Goal: Information Seeking & Learning: Understand process/instructions

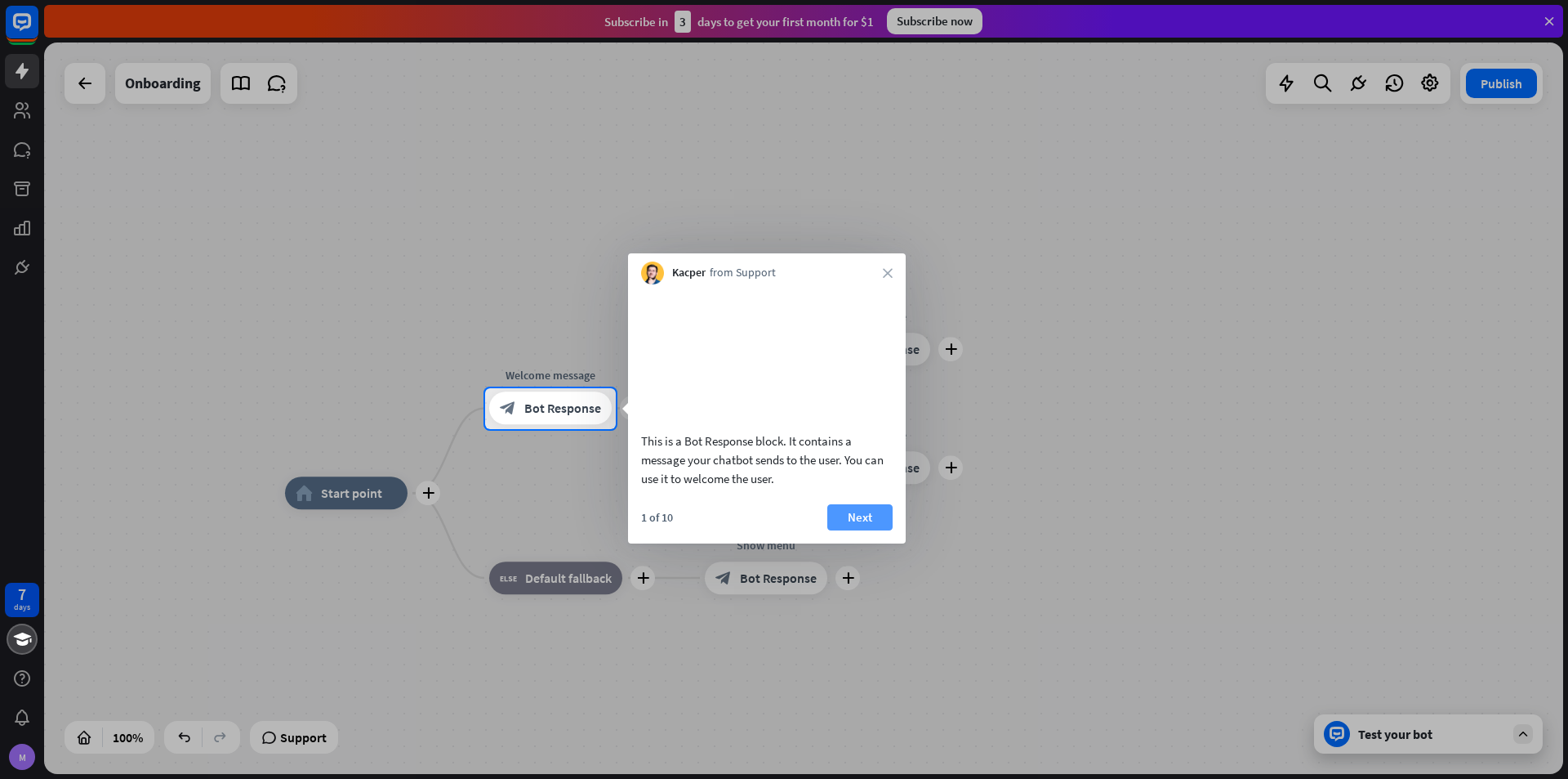
click at [860, 527] on button "Next" at bounding box center [859, 517] width 66 height 26
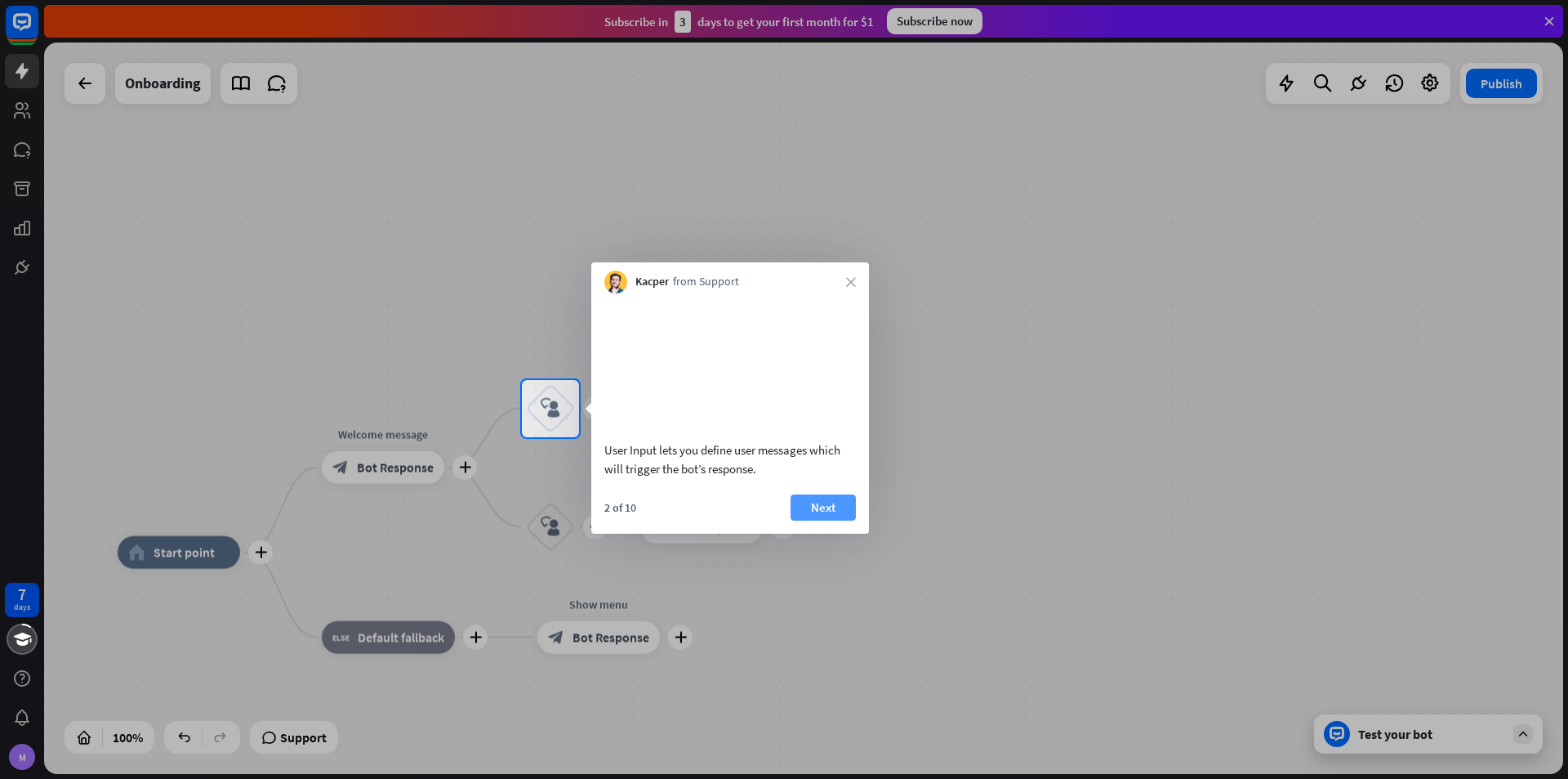
click at [827, 520] on button "Next" at bounding box center [824, 507] width 66 height 26
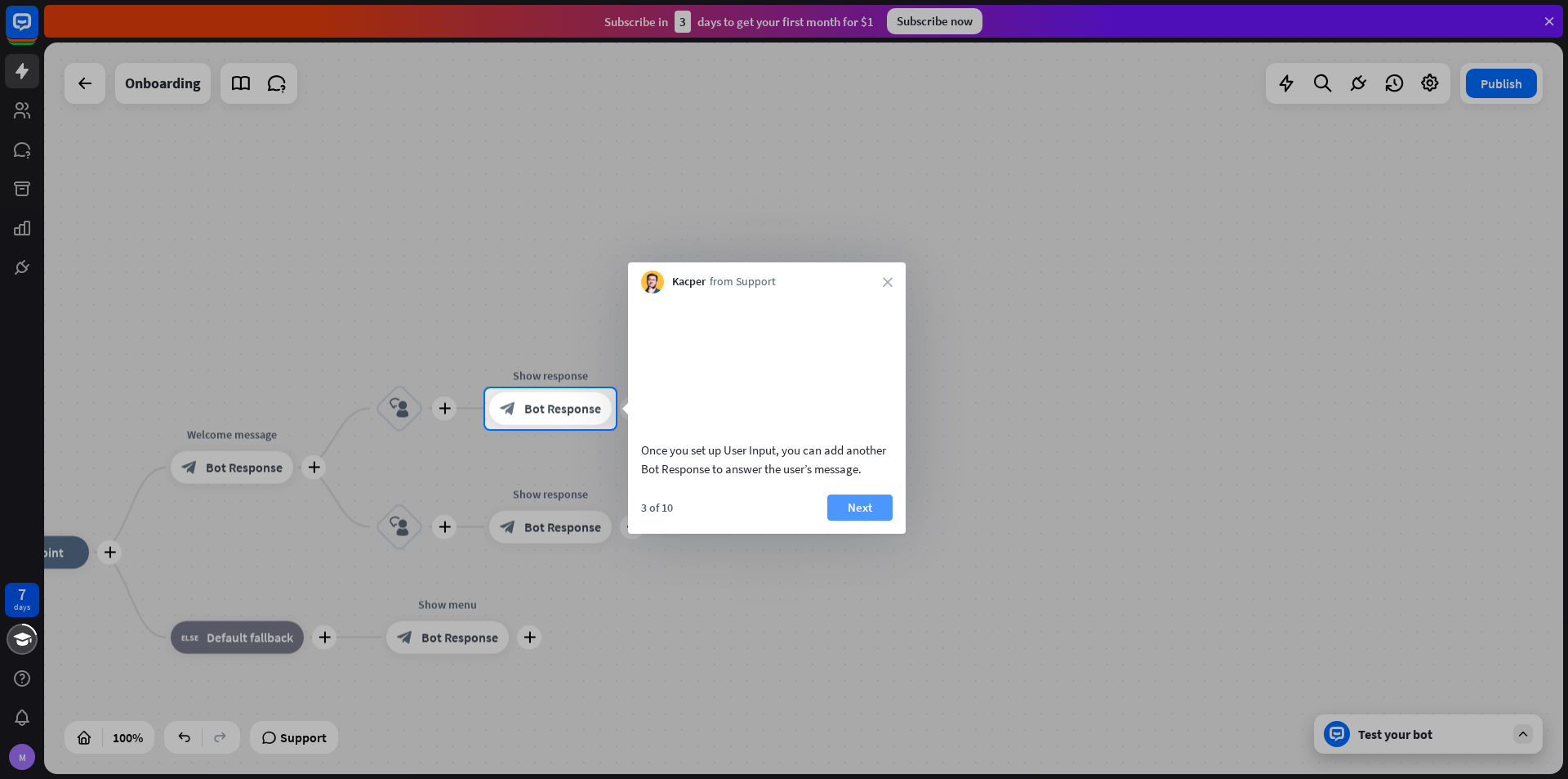
click at [864, 520] on button "Next" at bounding box center [859, 507] width 66 height 26
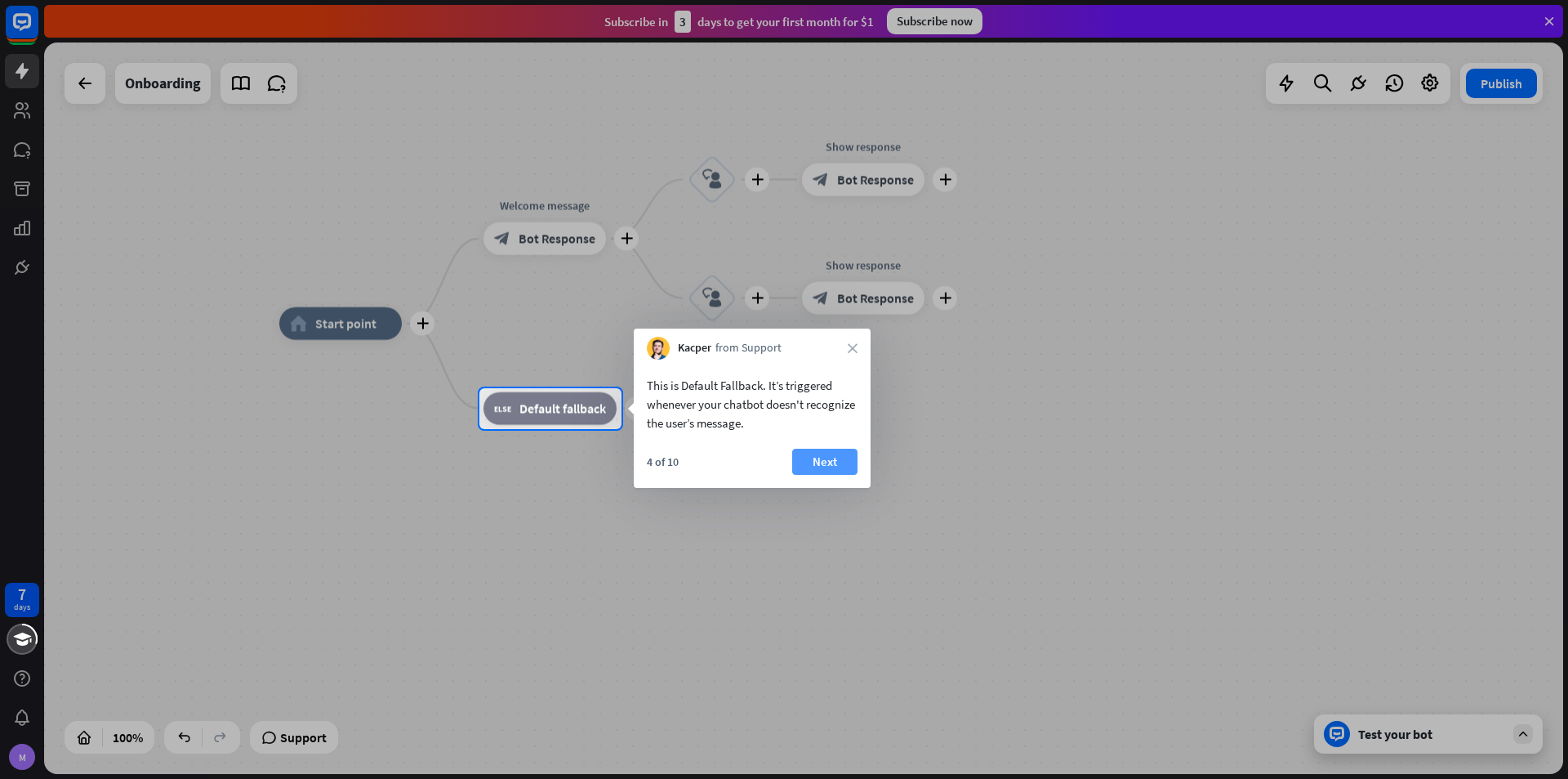
click at [847, 465] on button "Next" at bounding box center [824, 461] width 66 height 26
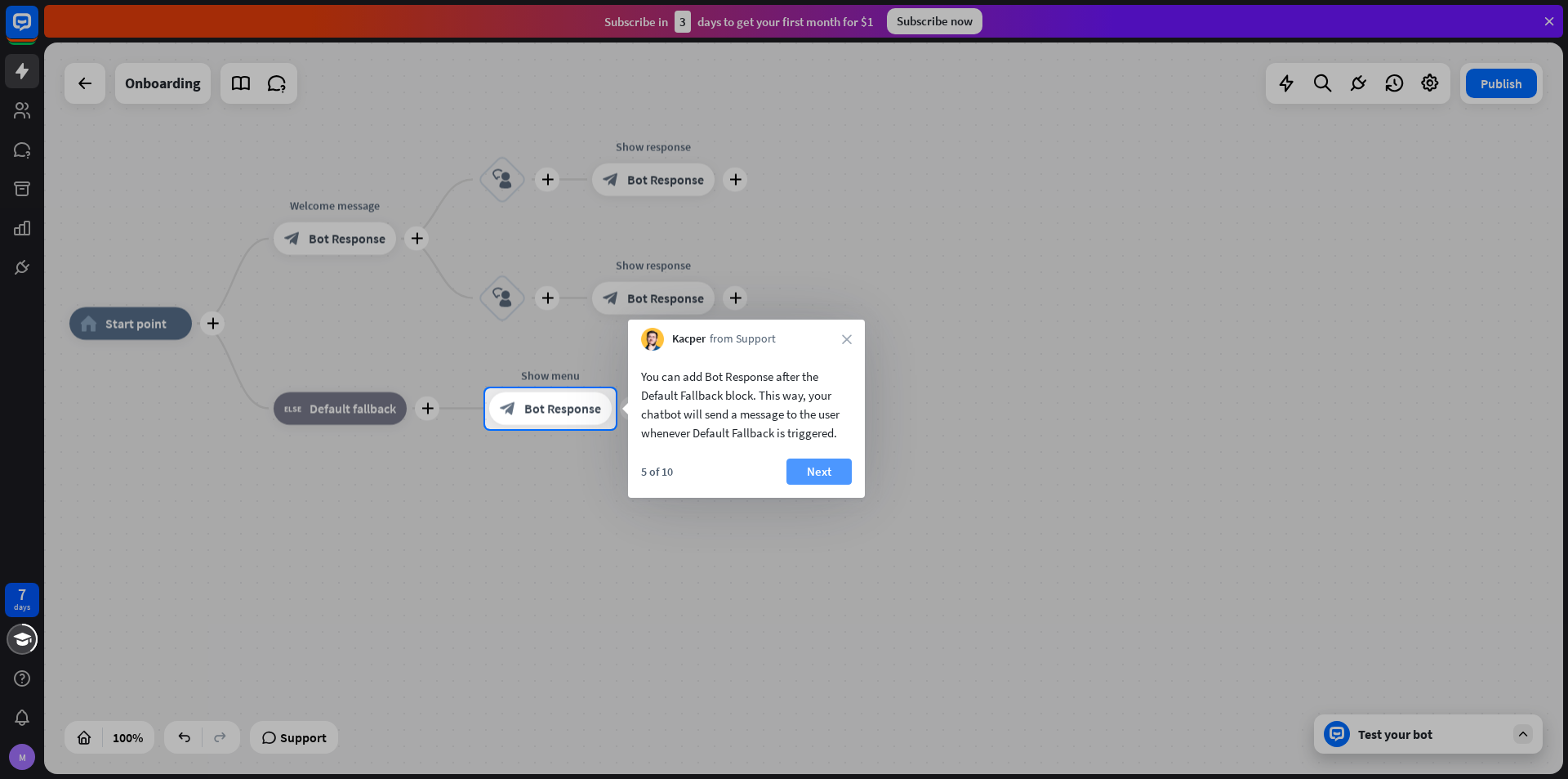
click at [847, 465] on button "Next" at bounding box center [819, 471] width 66 height 26
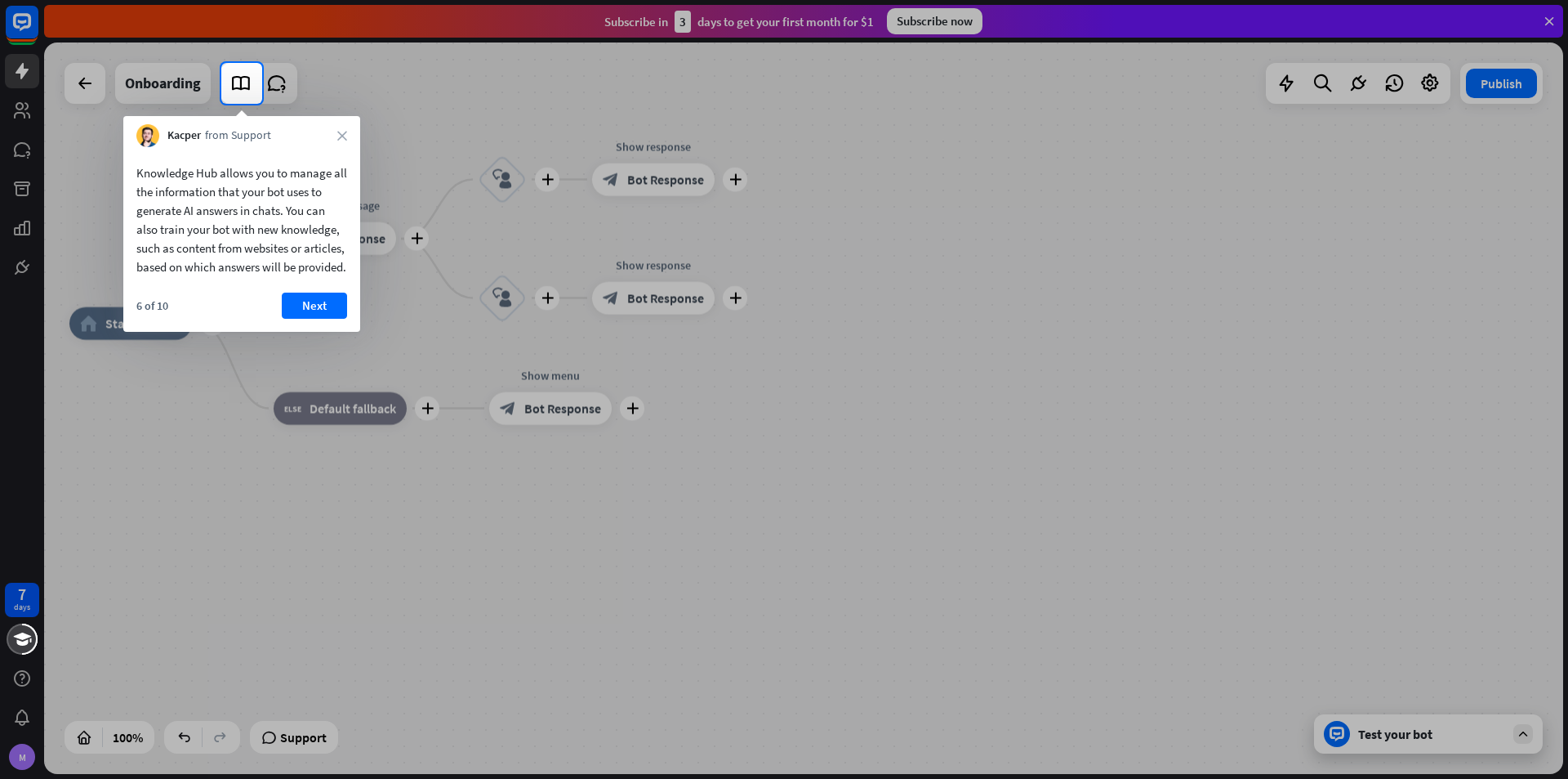
click at [328, 332] on div "6 of 10 Next" at bounding box center [242, 313] width 237 height 40
click at [328, 319] on button "Next" at bounding box center [314, 305] width 66 height 26
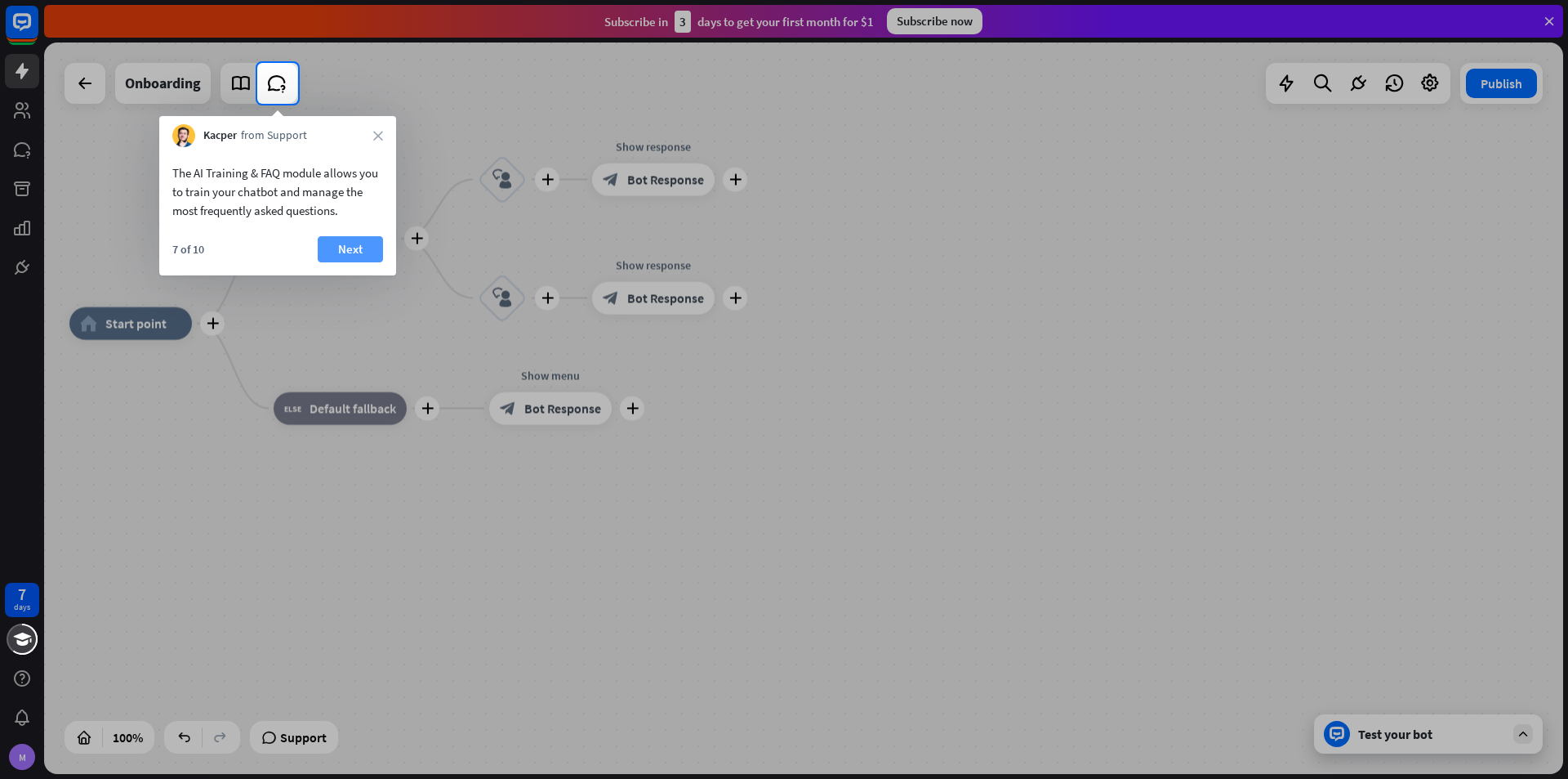
click at [362, 256] on button "Next" at bounding box center [350, 249] width 66 height 26
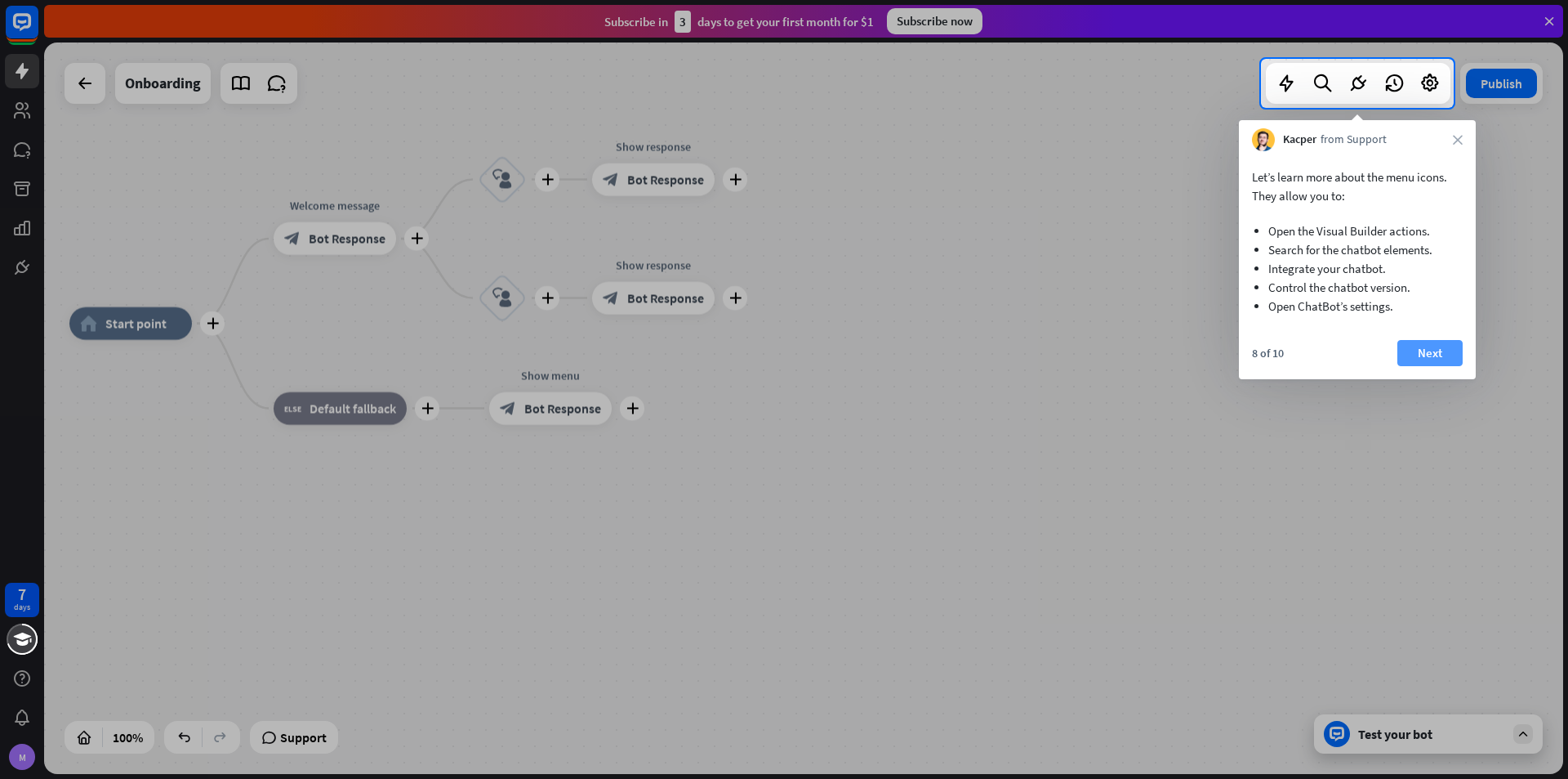
click at [1434, 351] on button "Next" at bounding box center [1430, 352] width 66 height 26
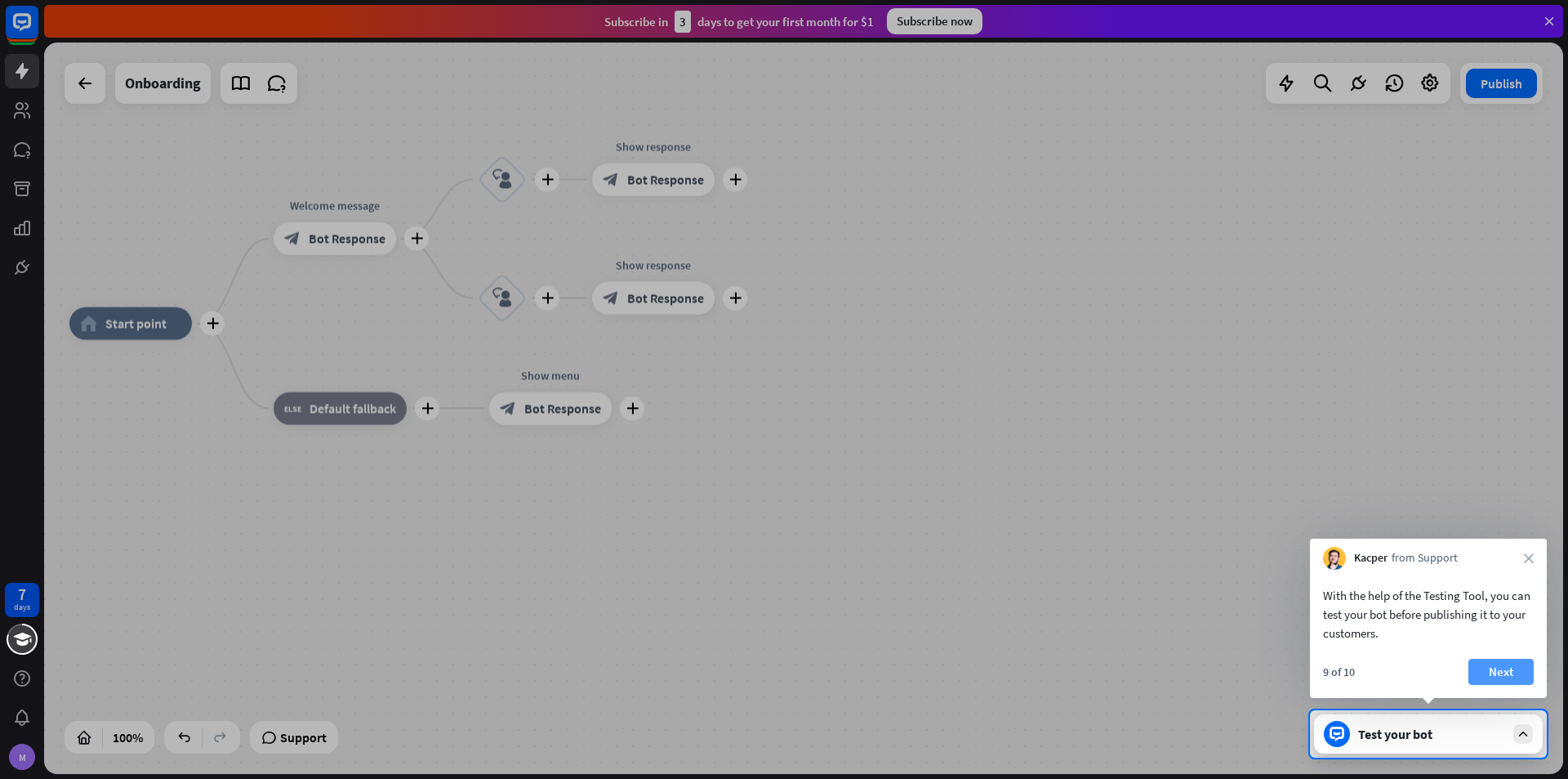
click at [1486, 672] on button "Next" at bounding box center [1502, 671] width 66 height 26
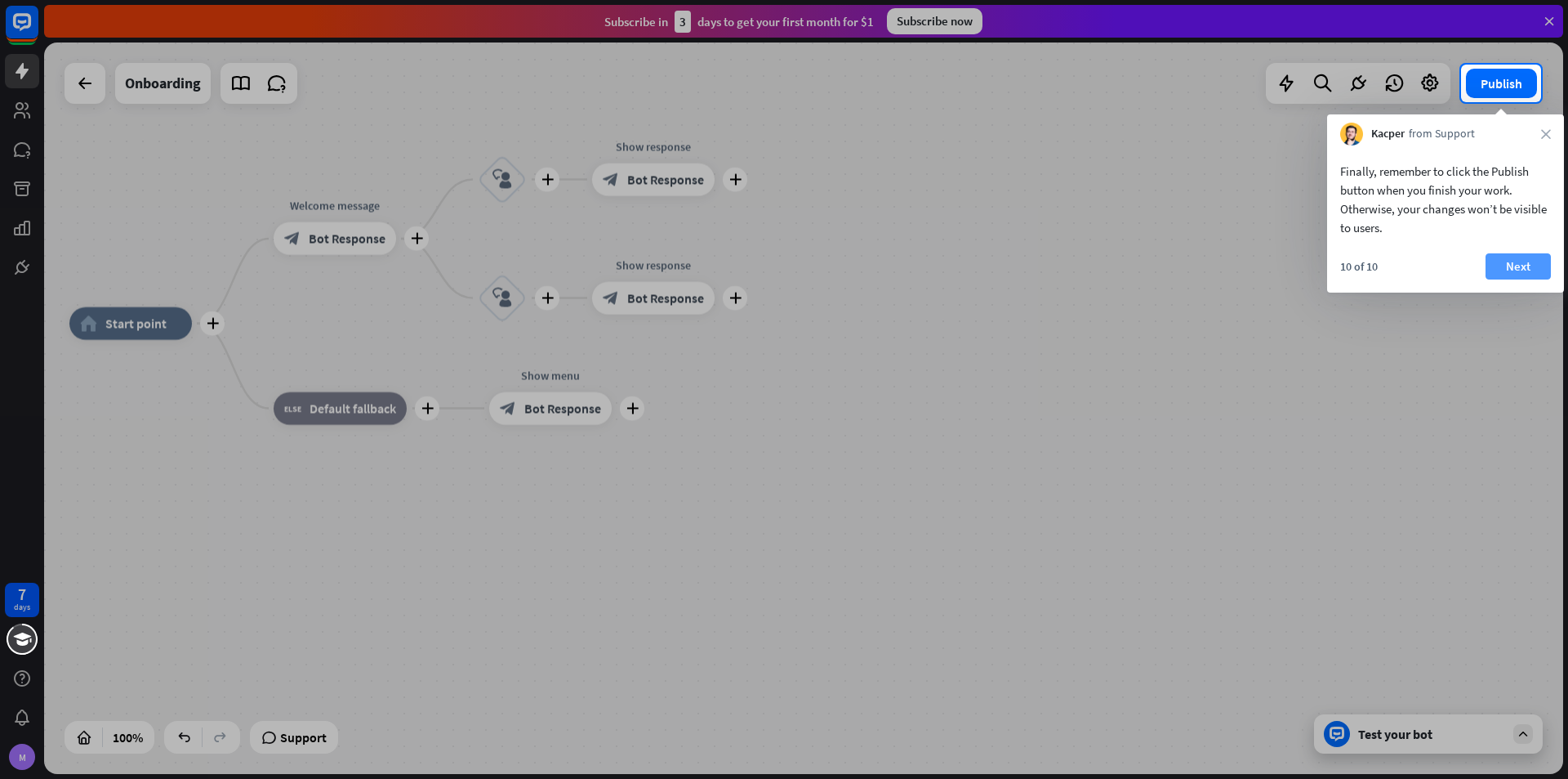
click at [1495, 266] on button "Next" at bounding box center [1519, 266] width 66 height 26
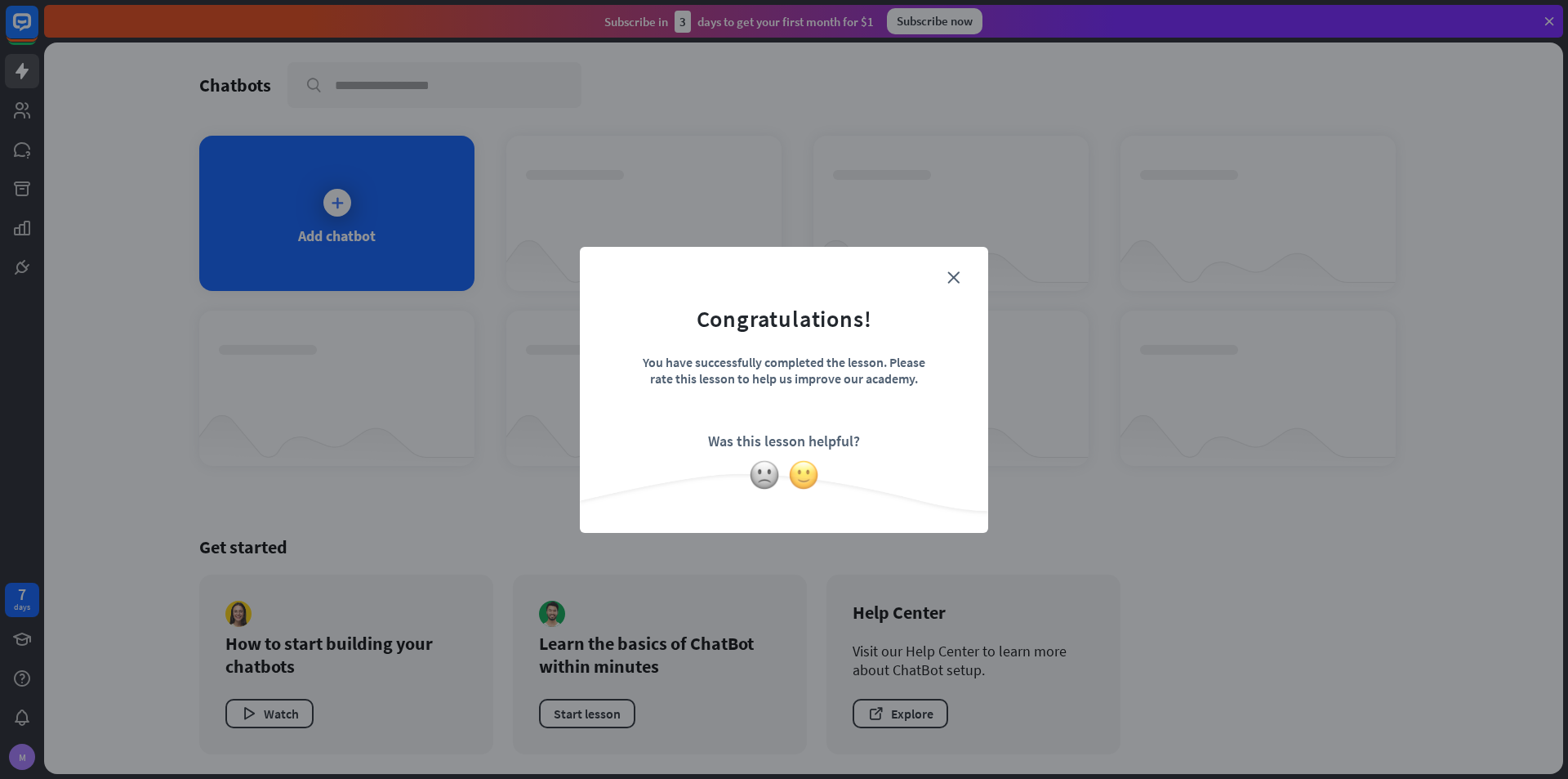
click at [808, 474] on img at bounding box center [804, 474] width 31 height 31
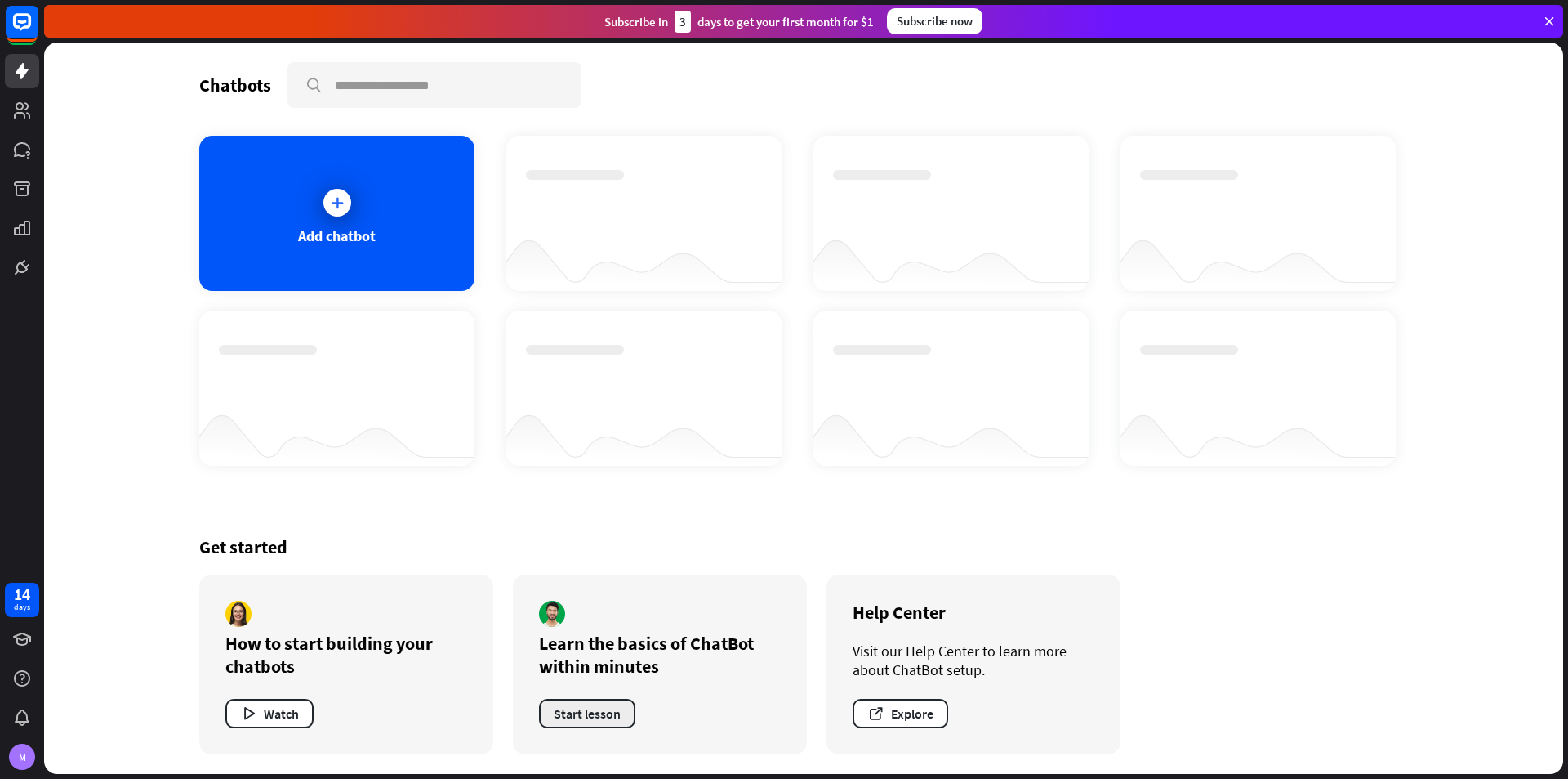
click at [592, 708] on button "Start lesson" at bounding box center [586, 713] width 96 height 30
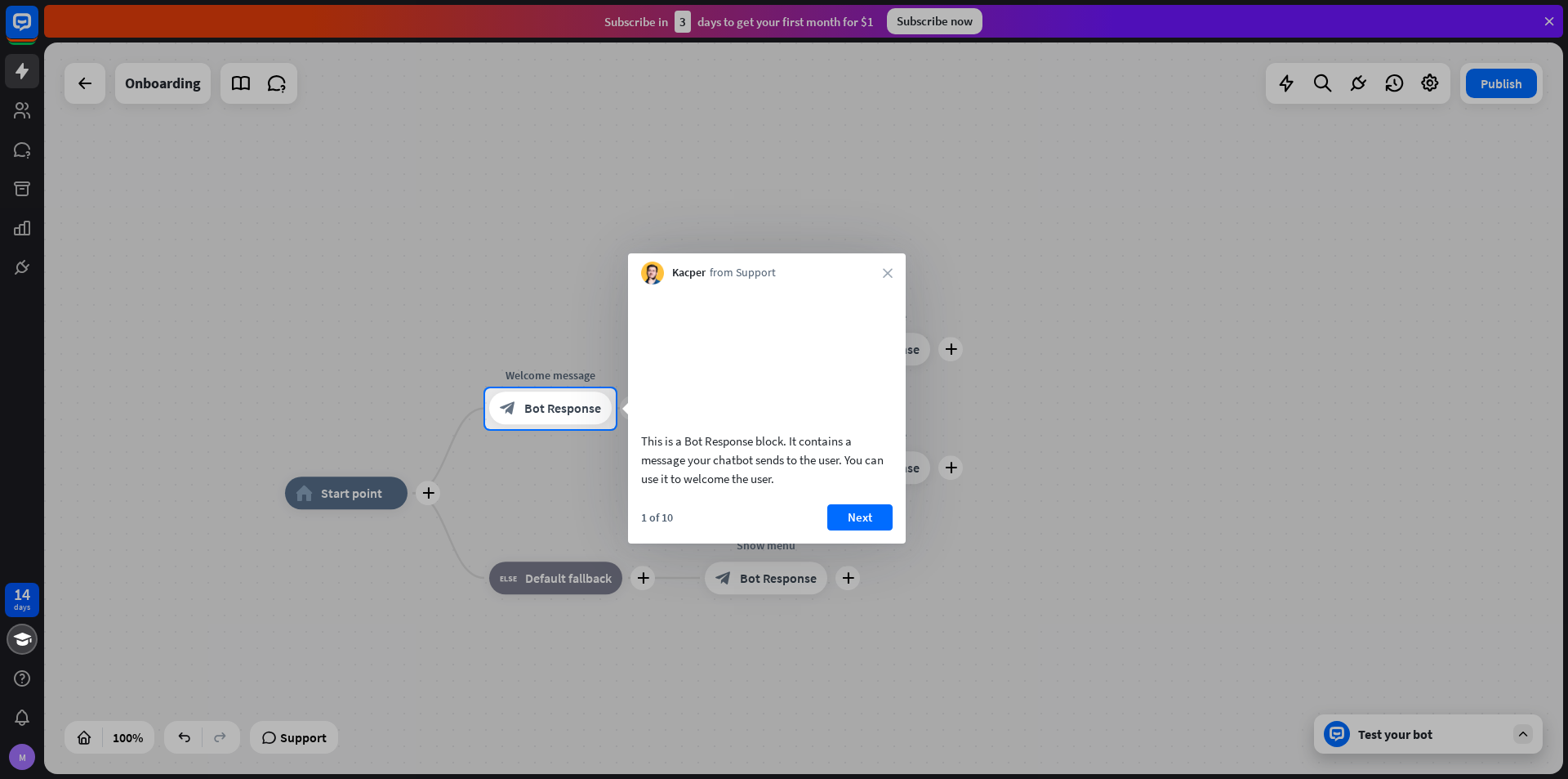
drag, startPoint x: 860, startPoint y: 524, endPoint x: 872, endPoint y: 520, distance: 12.6
click at [869, 522] on div "This is a Bot Response block. It contains a message your chatbot sends to the u…" at bounding box center [767, 414] width 277 height 259
click at [882, 279] on div "Kacper from Support close" at bounding box center [767, 269] width 277 height 31
click at [892, 271] on icon "close" at bounding box center [887, 272] width 10 height 10
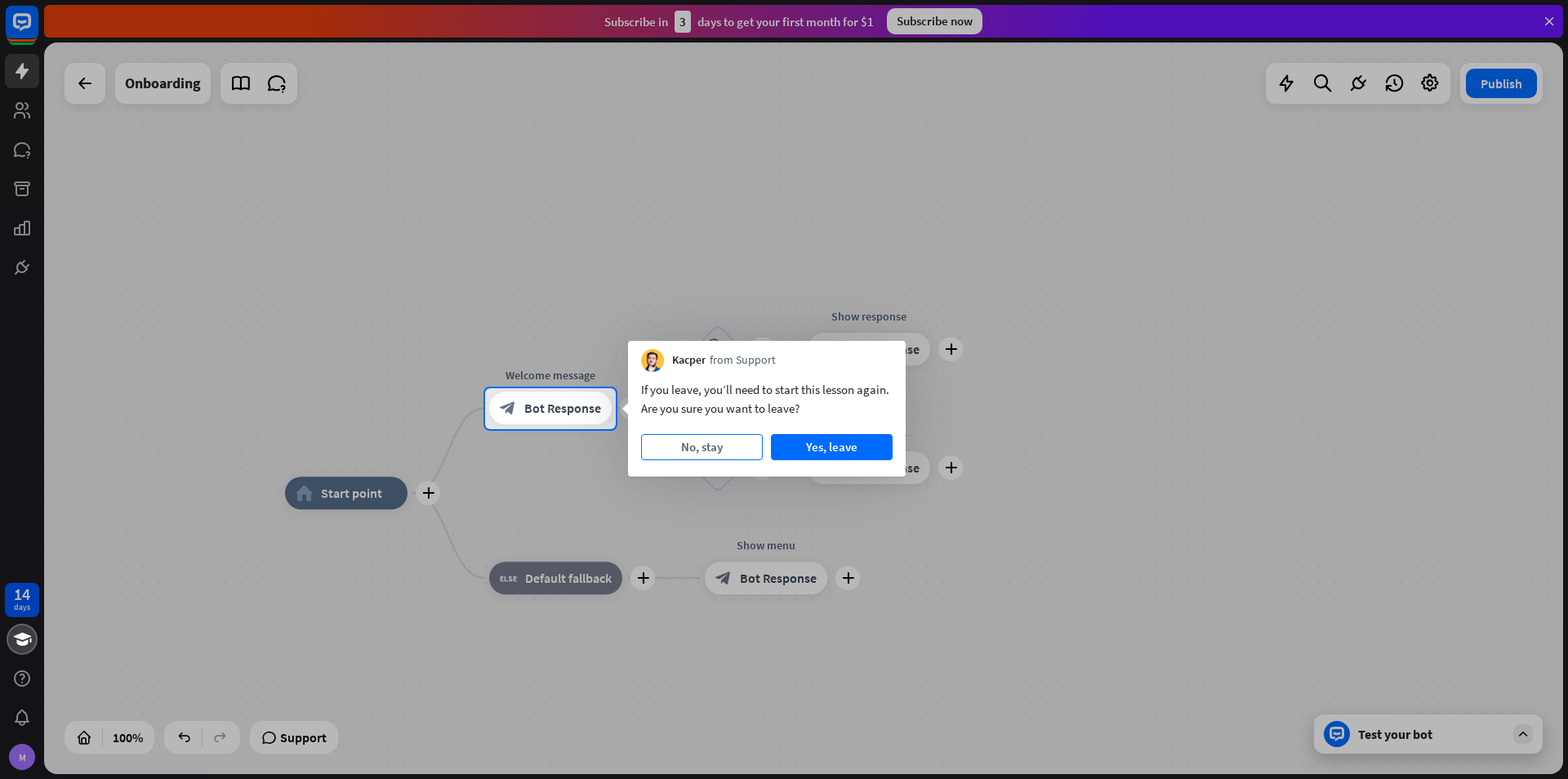
click at [709, 444] on button "No, stay" at bounding box center [702, 447] width 122 height 26
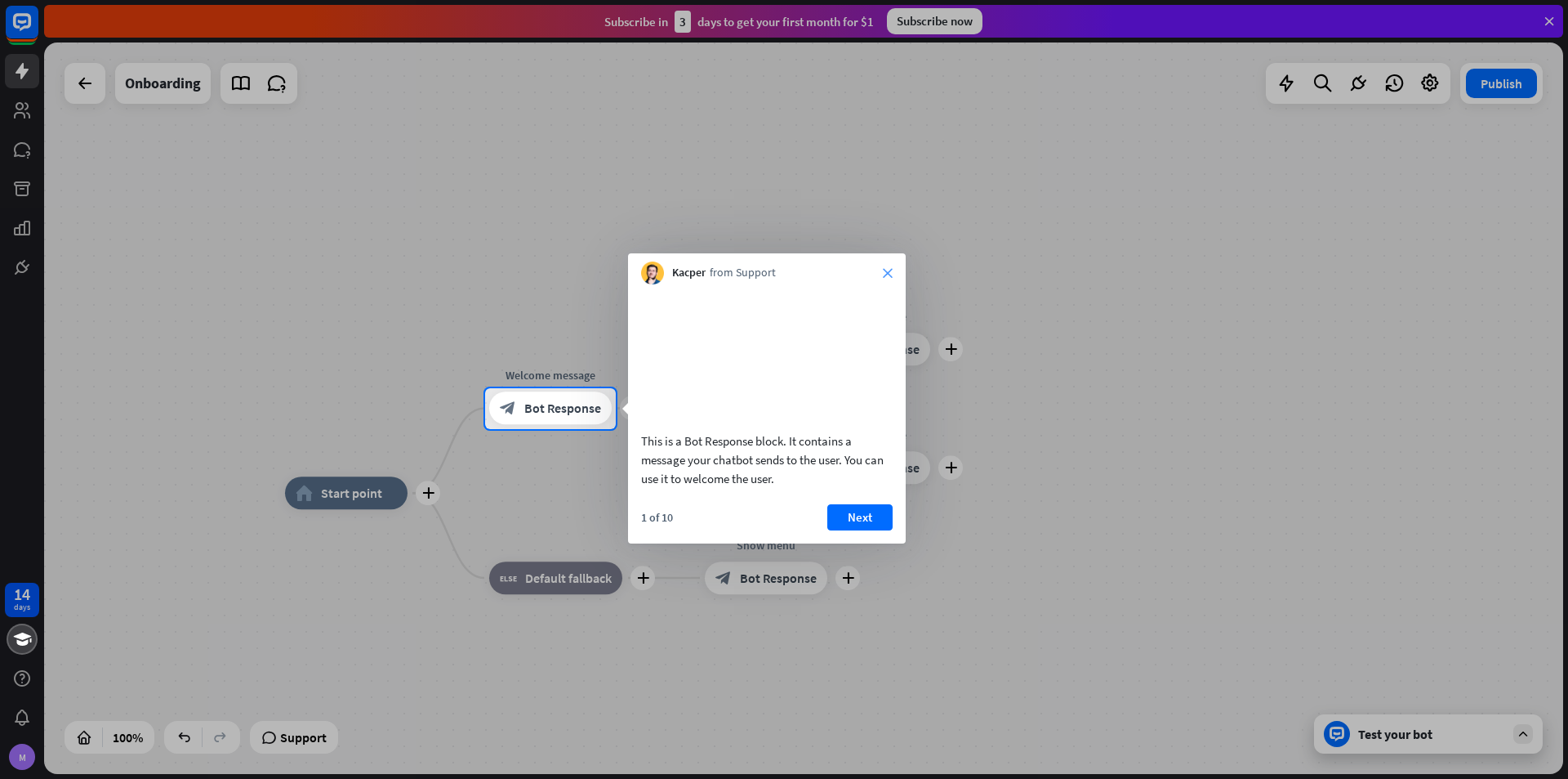
click at [890, 272] on icon "close" at bounding box center [887, 272] width 10 height 10
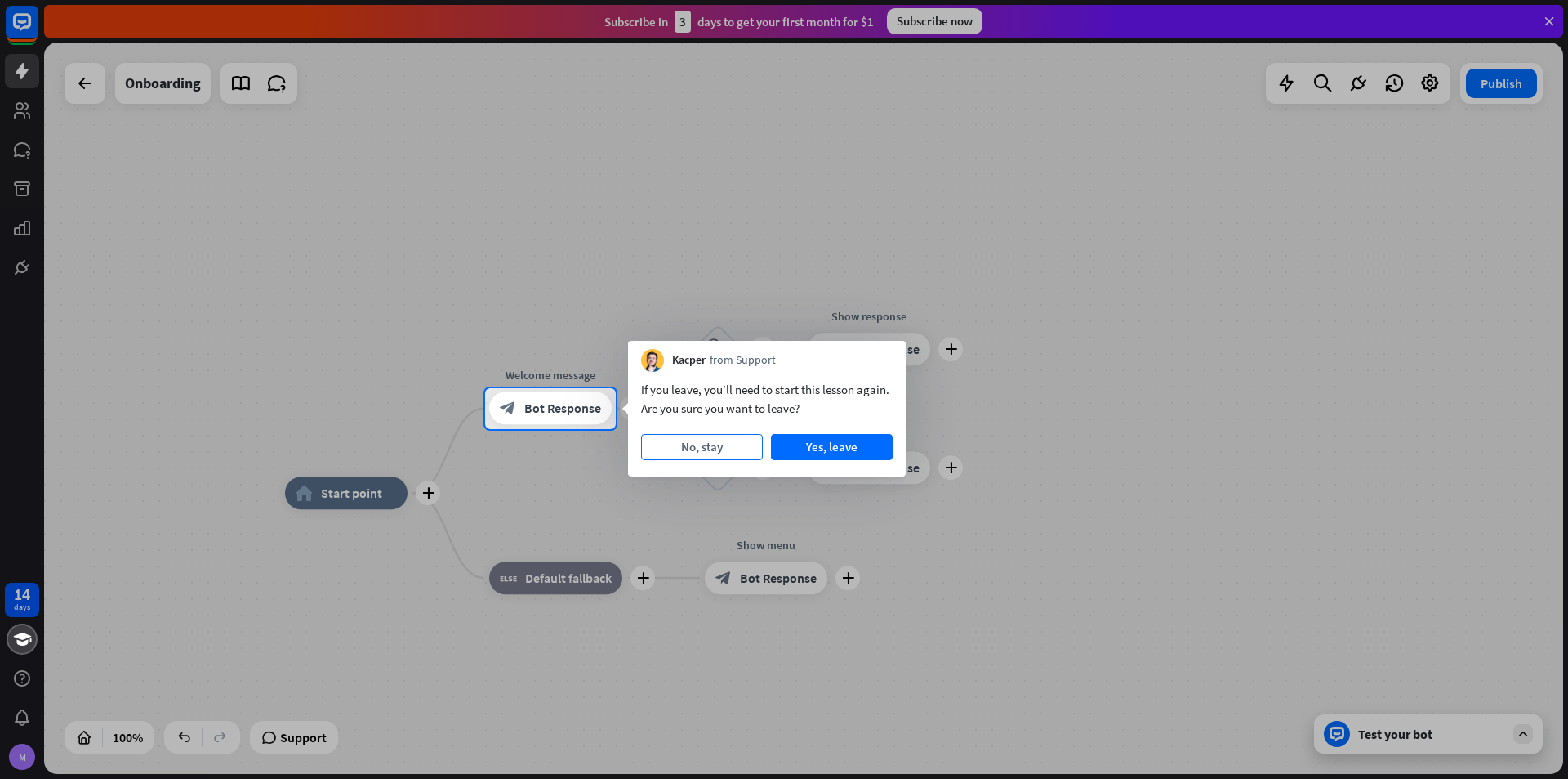
click at [718, 445] on button "No, stay" at bounding box center [702, 447] width 122 height 26
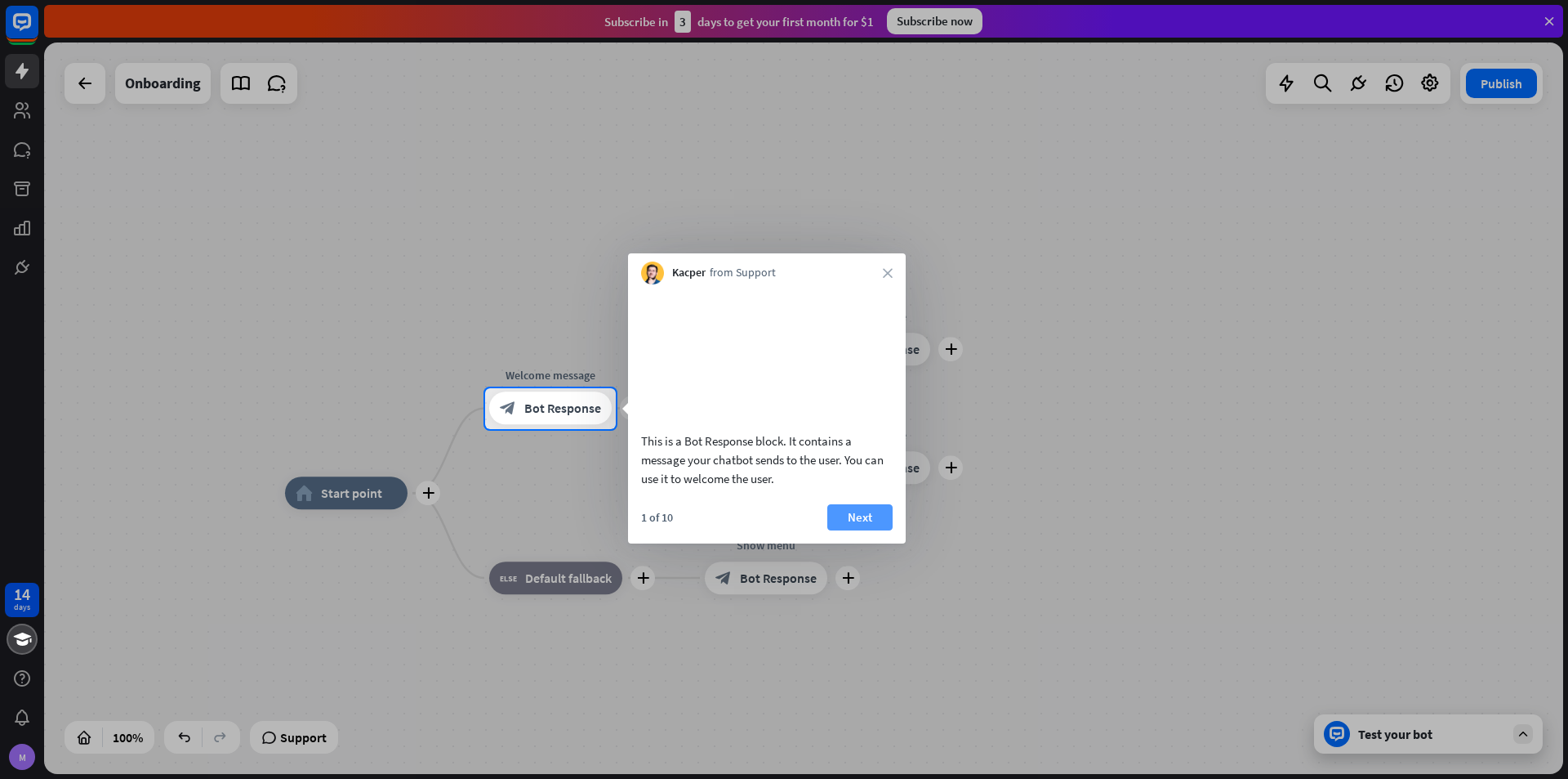
click at [869, 530] on button "Next" at bounding box center [859, 517] width 66 height 26
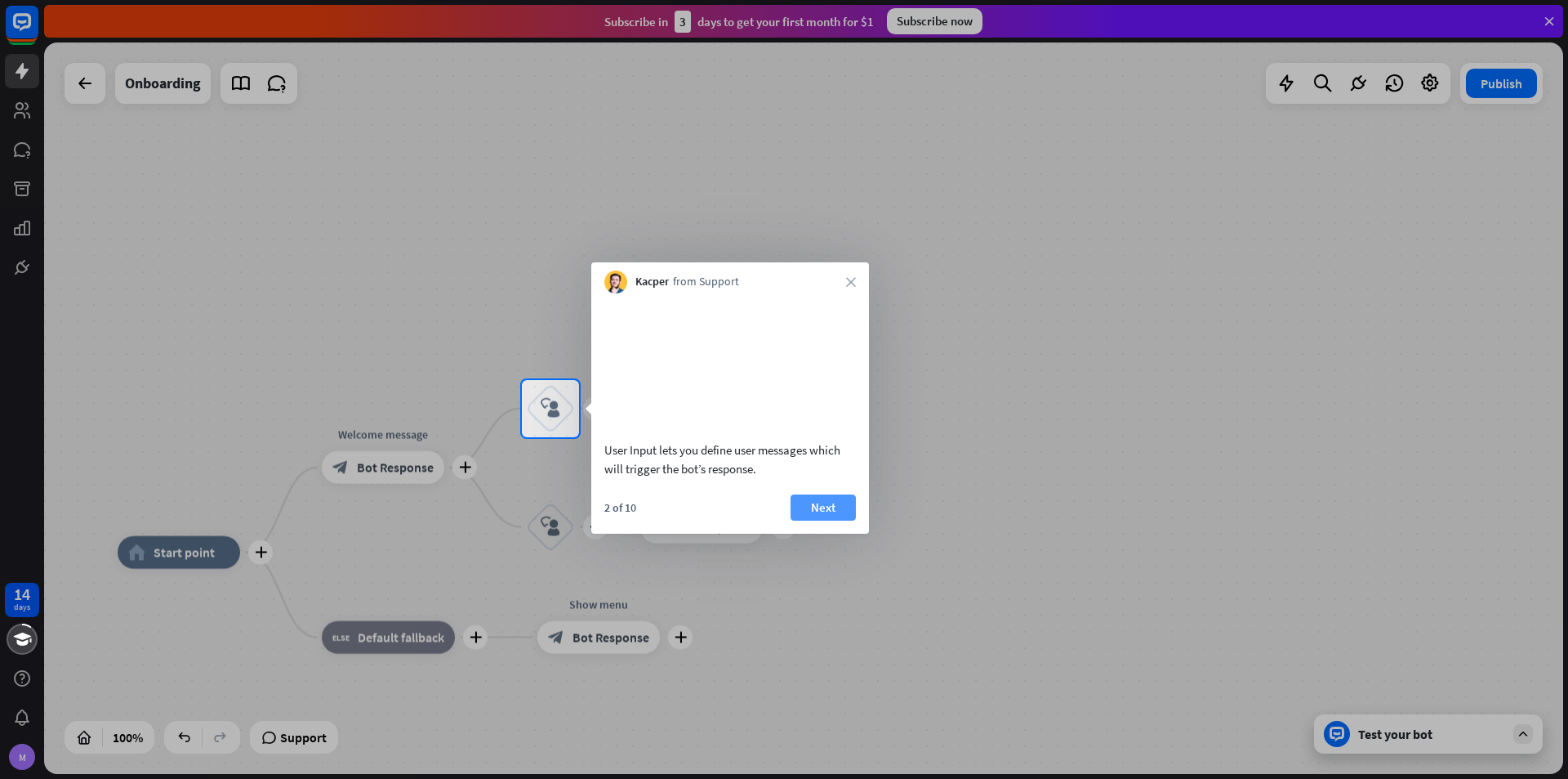
click at [833, 520] on button "Next" at bounding box center [824, 507] width 66 height 26
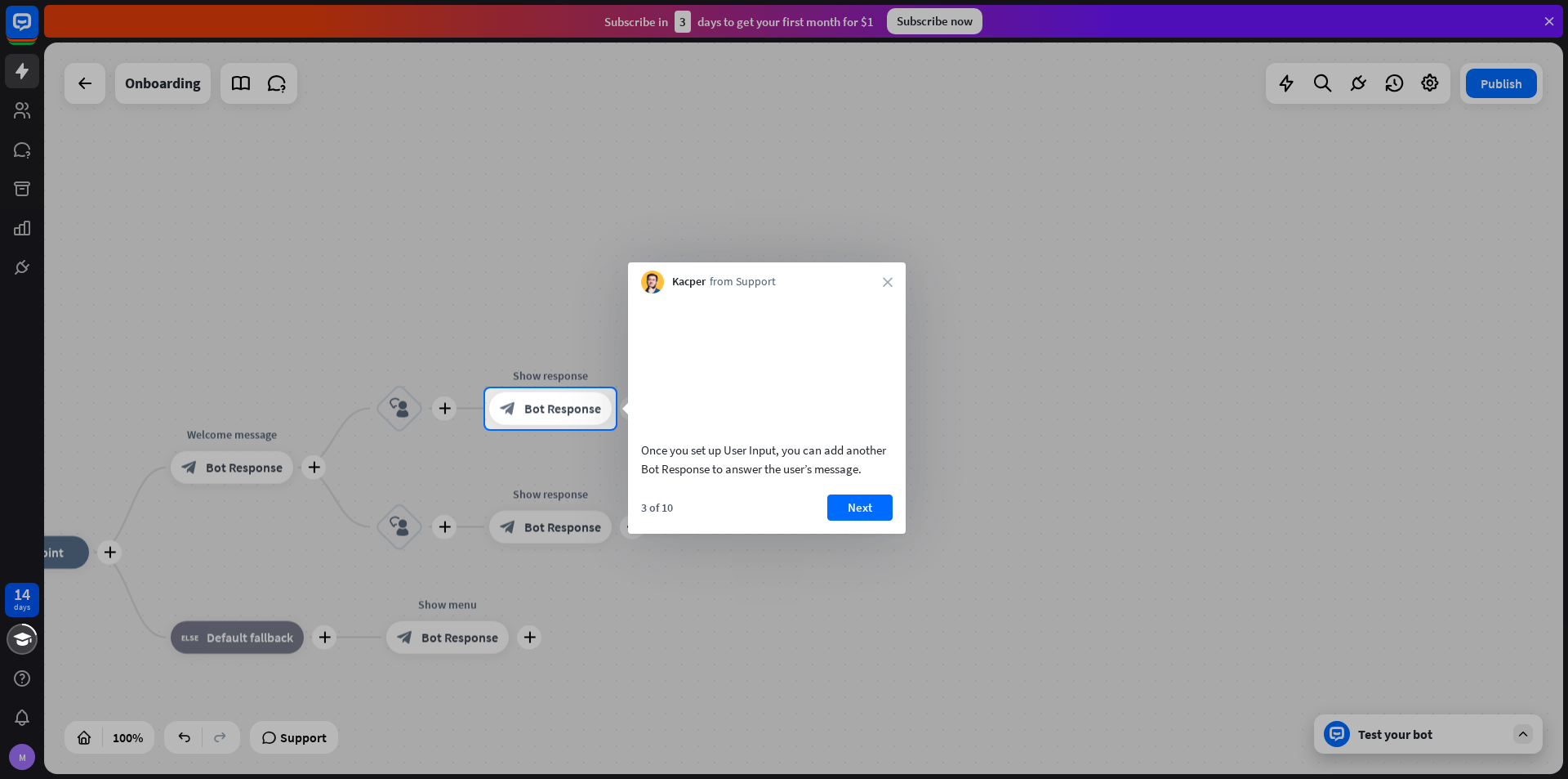
click at [845, 520] on button "Next" at bounding box center [859, 507] width 66 height 26
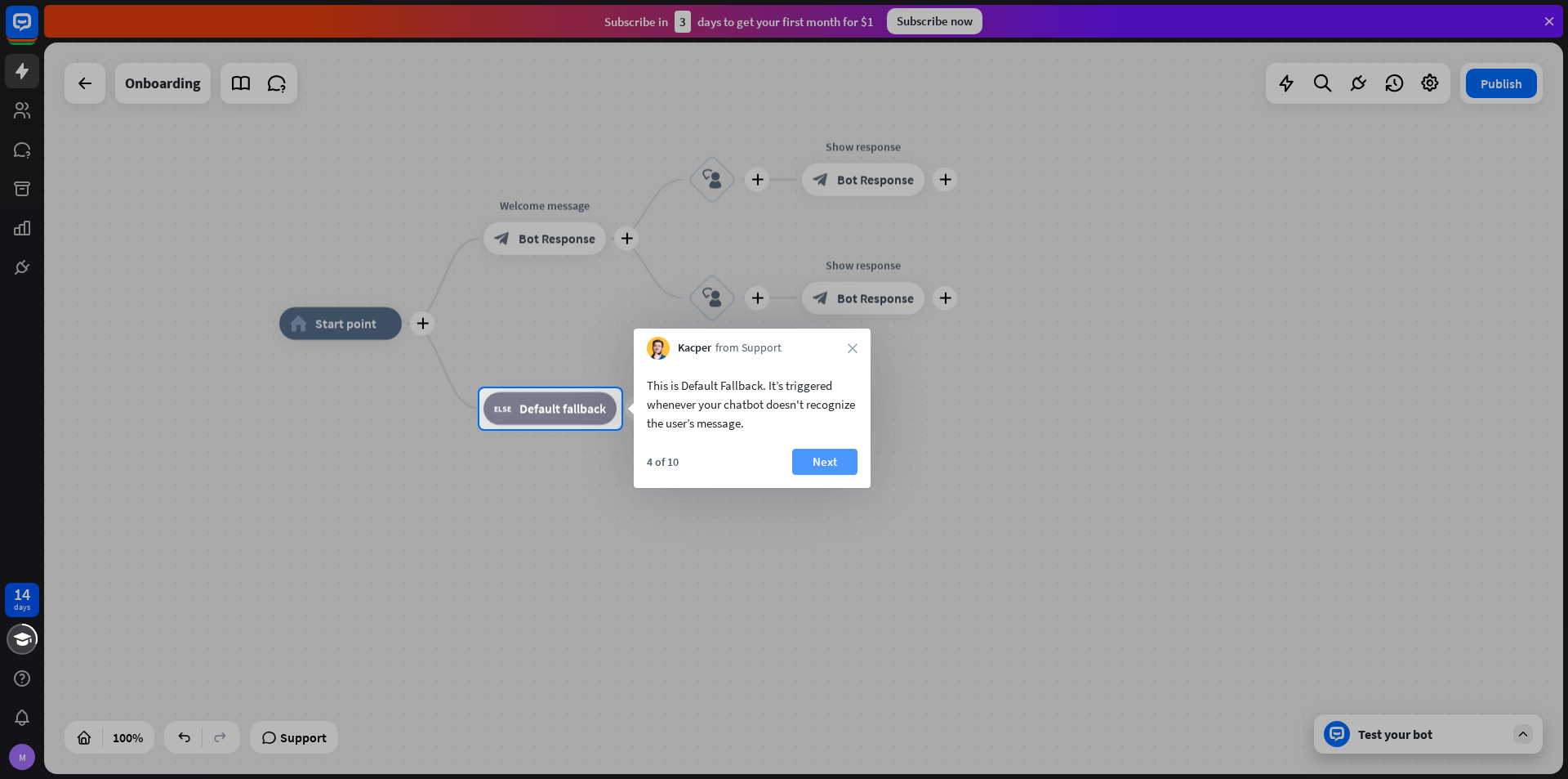
click at [821, 460] on button "Next" at bounding box center [824, 461] width 66 height 26
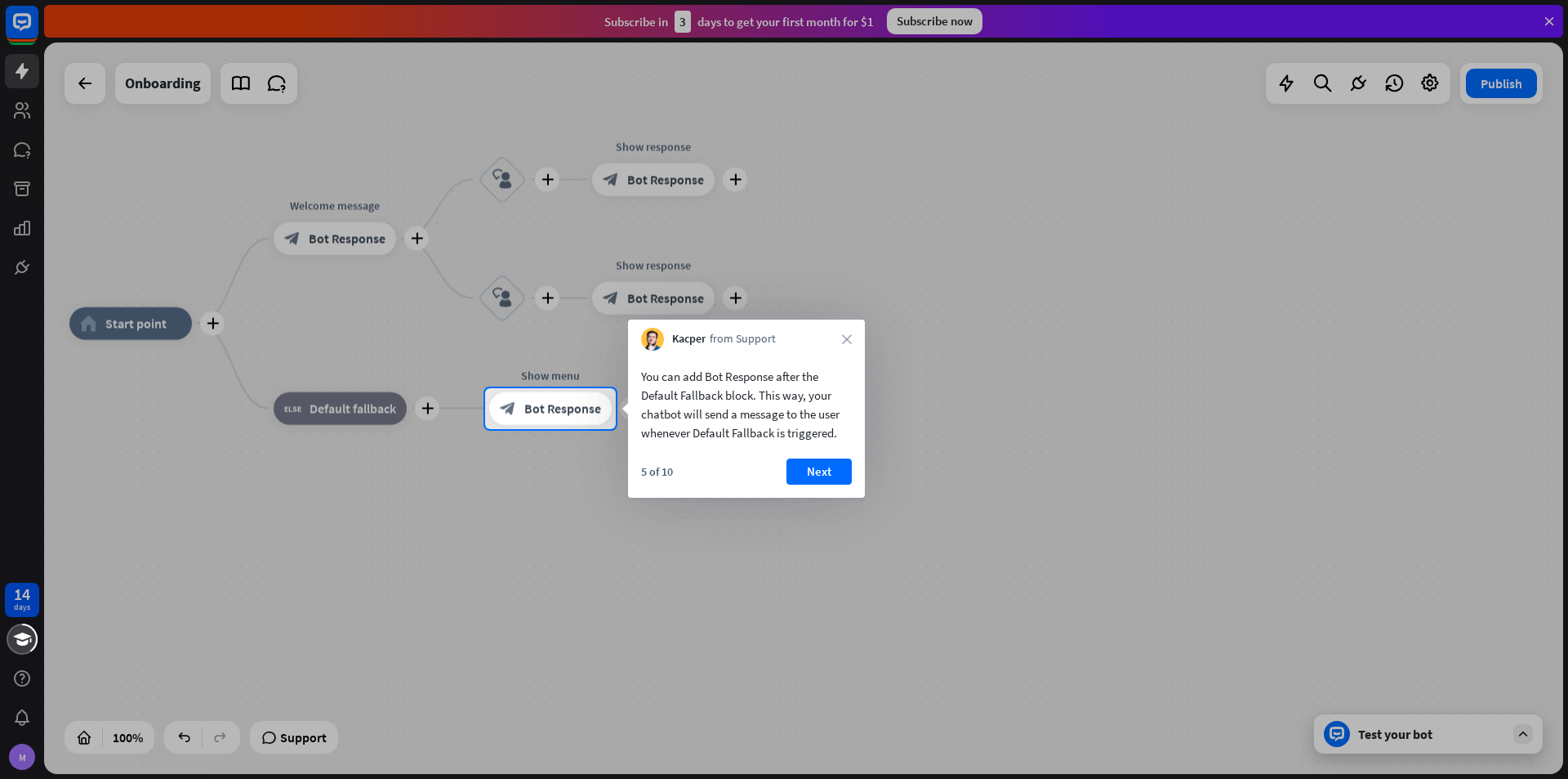
click at [821, 460] on button "Next" at bounding box center [819, 471] width 66 height 26
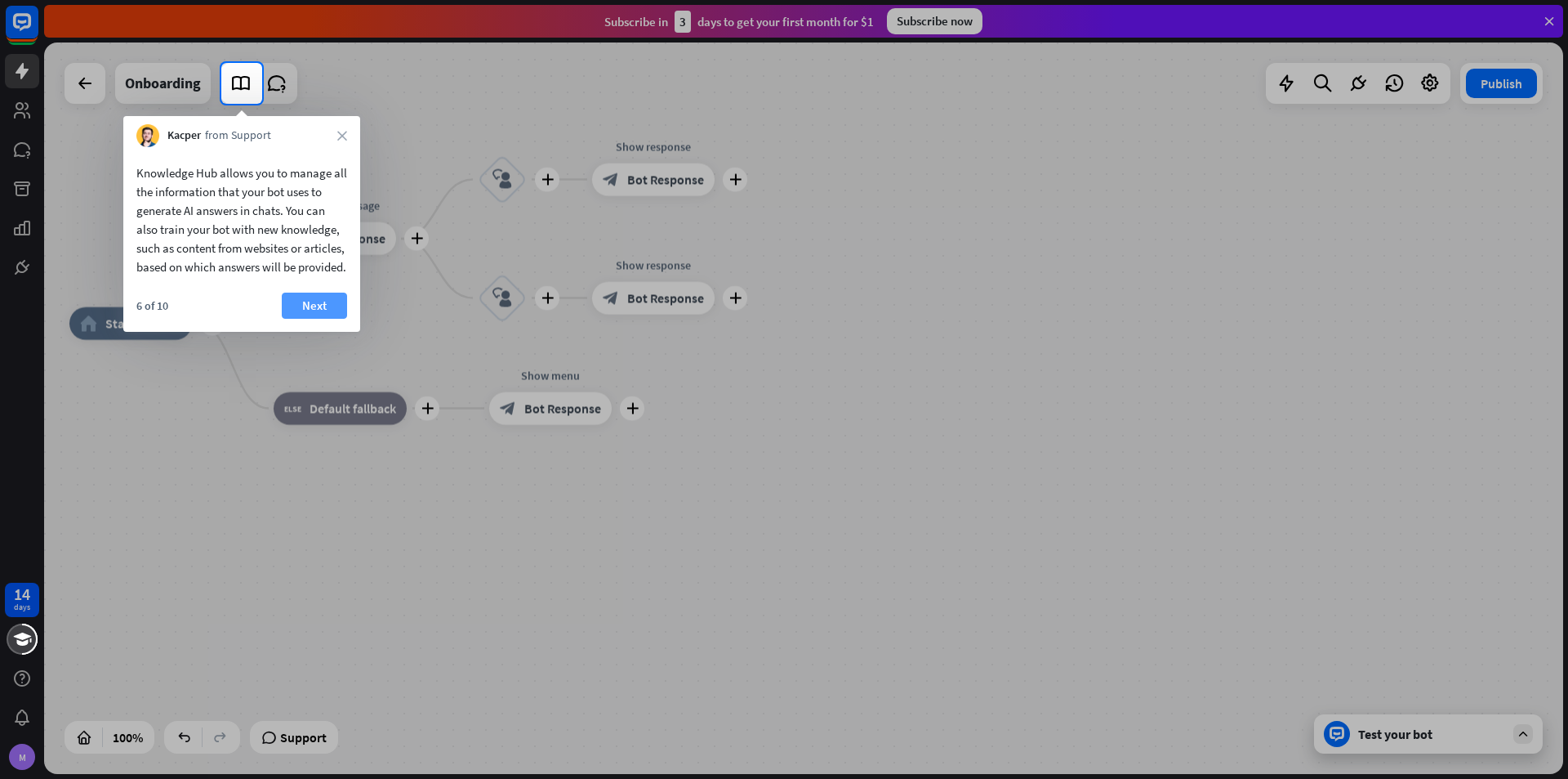
click at [338, 319] on button "Next" at bounding box center [314, 305] width 66 height 26
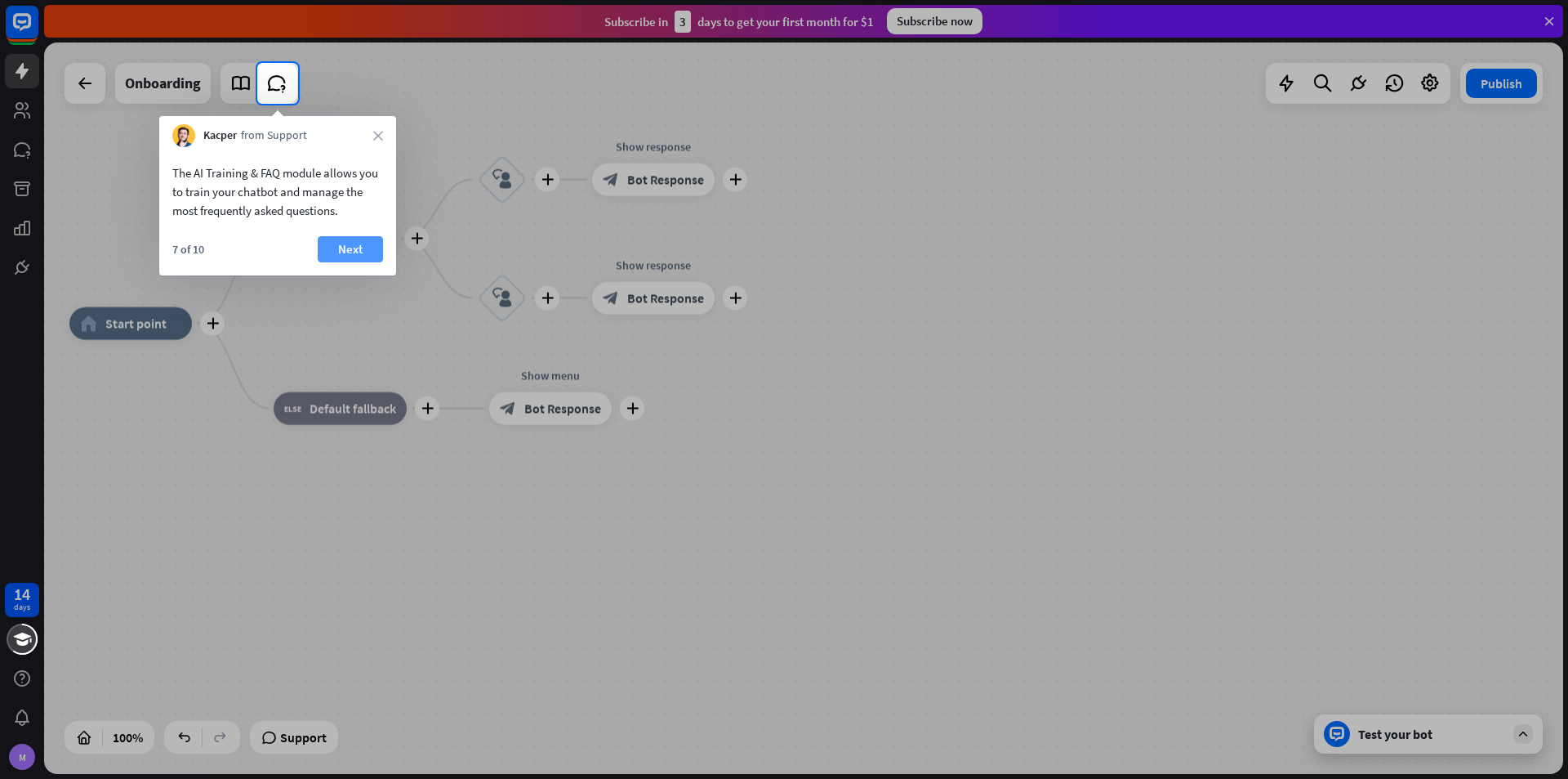
click at [347, 249] on button "Next" at bounding box center [350, 249] width 66 height 26
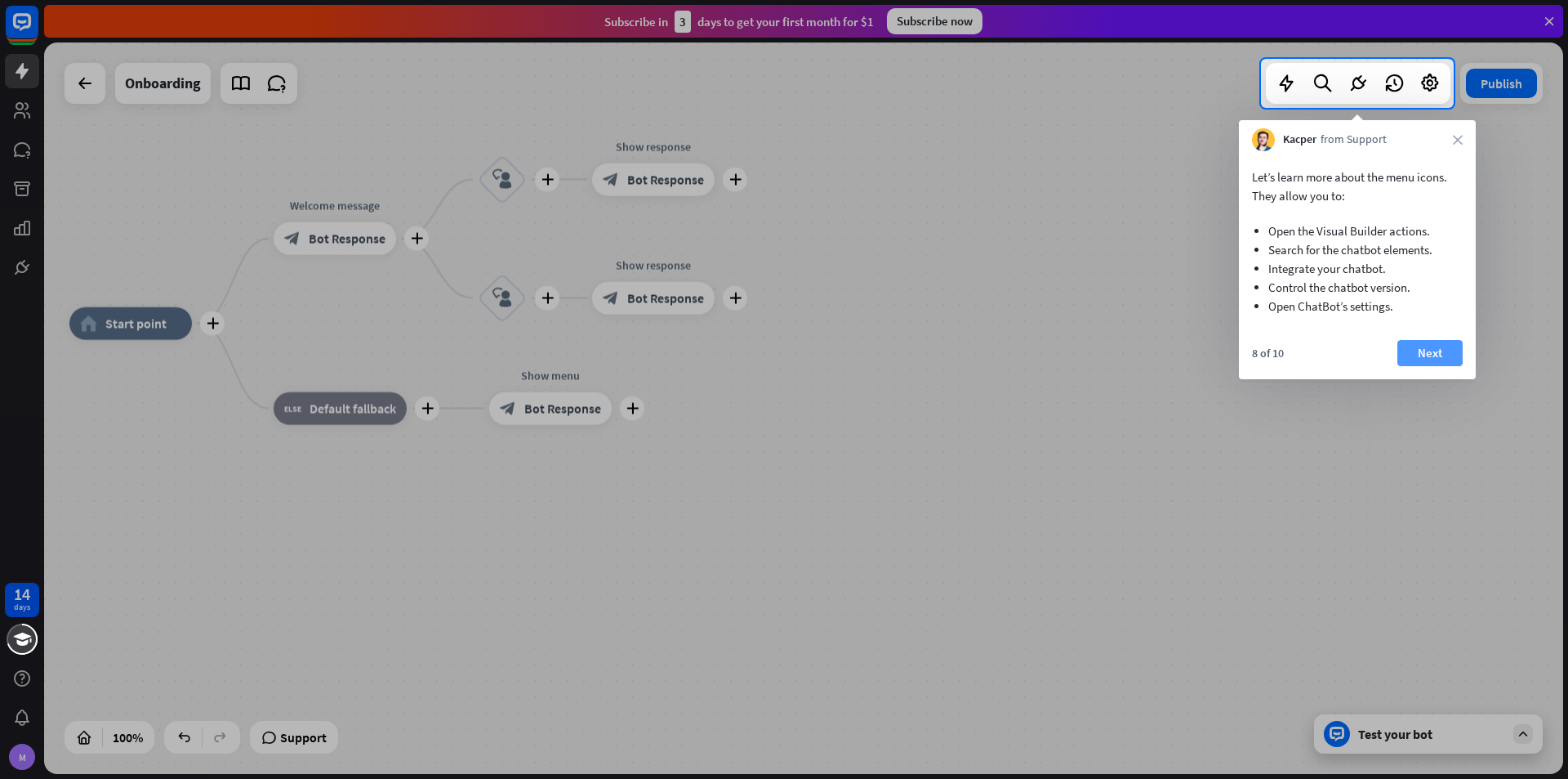
click at [1418, 349] on button "Next" at bounding box center [1430, 352] width 66 height 26
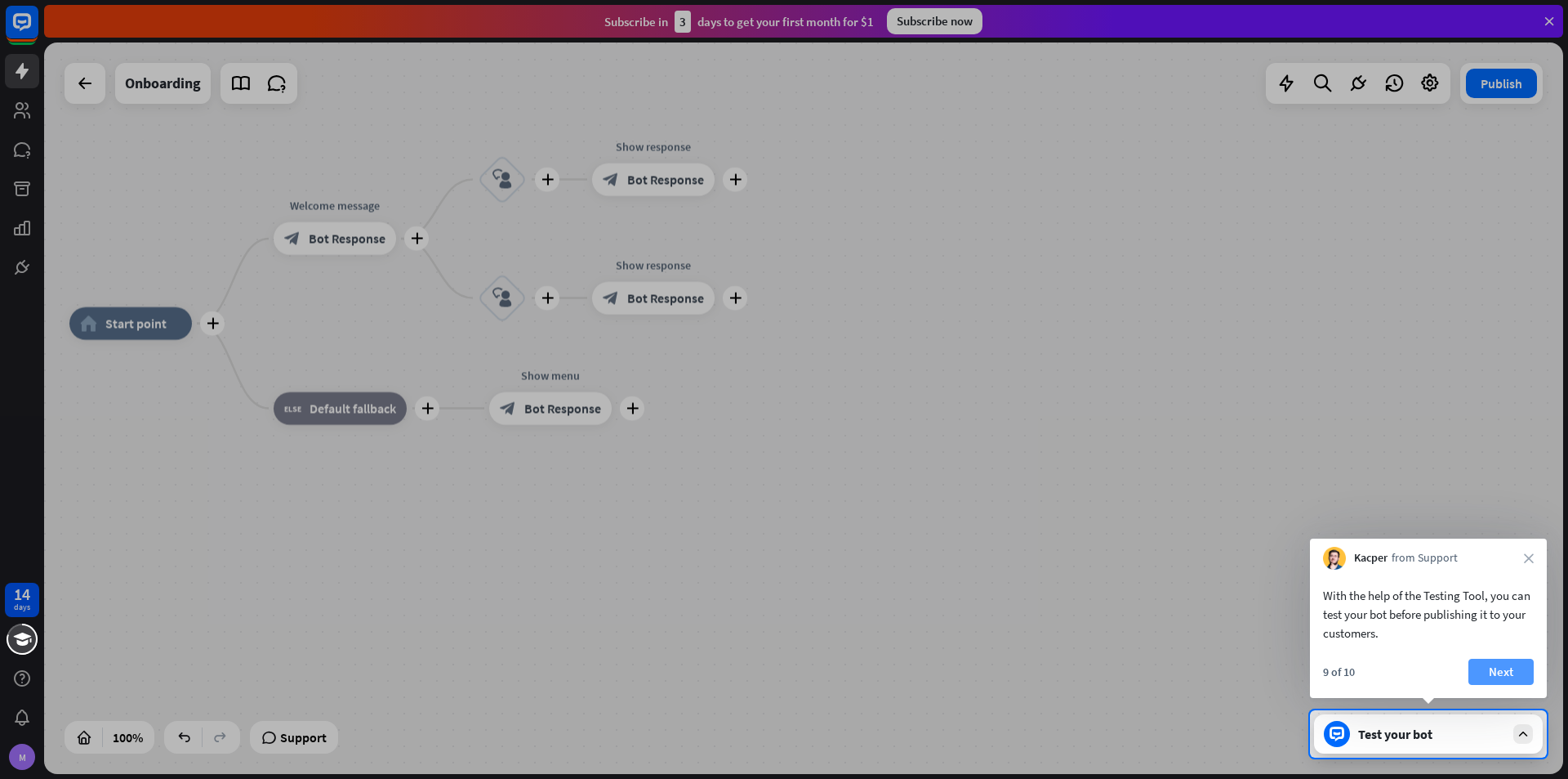
click at [1499, 659] on button "Next" at bounding box center [1502, 671] width 66 height 26
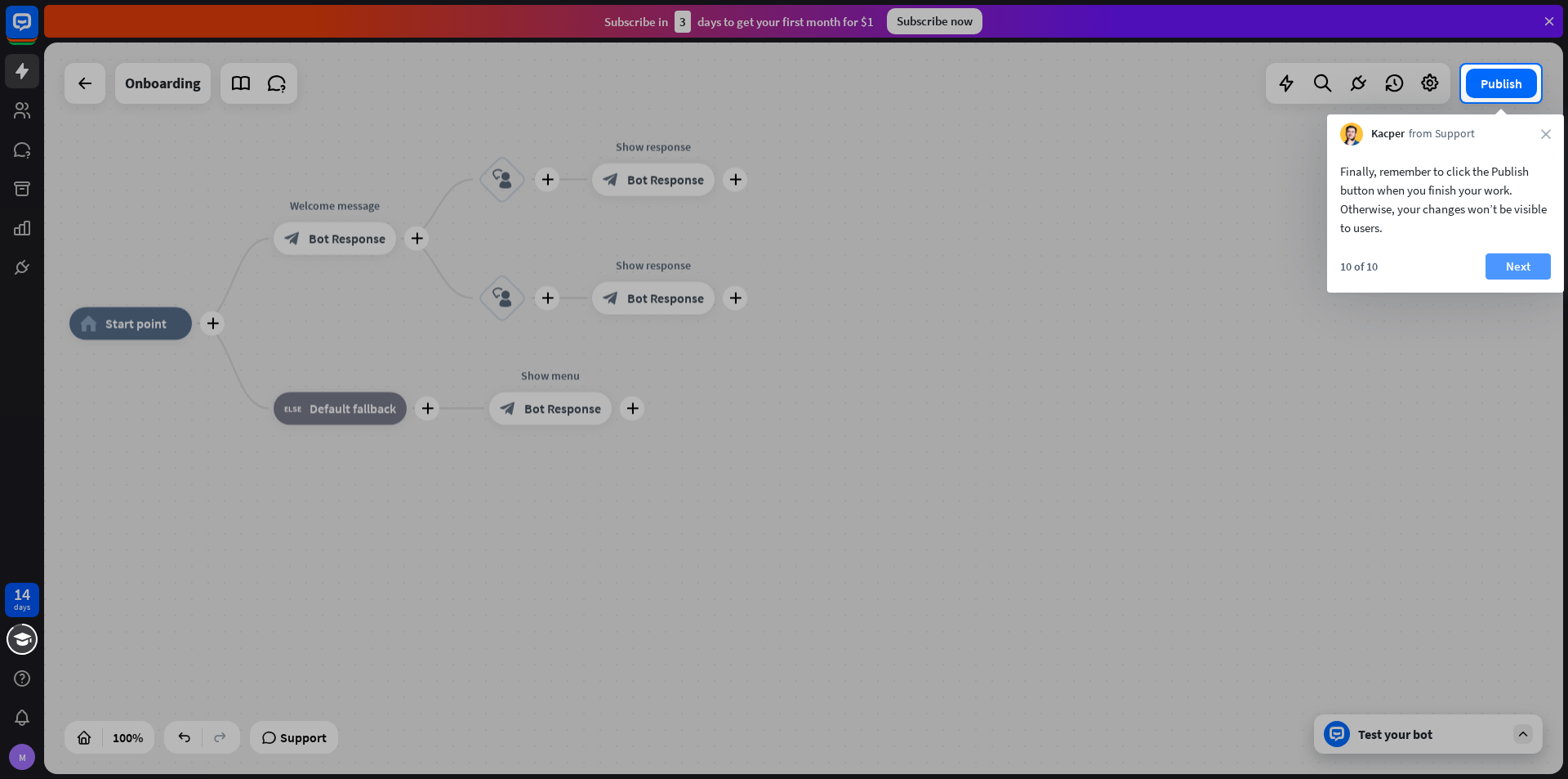
click at [1507, 261] on button "Next" at bounding box center [1519, 266] width 66 height 26
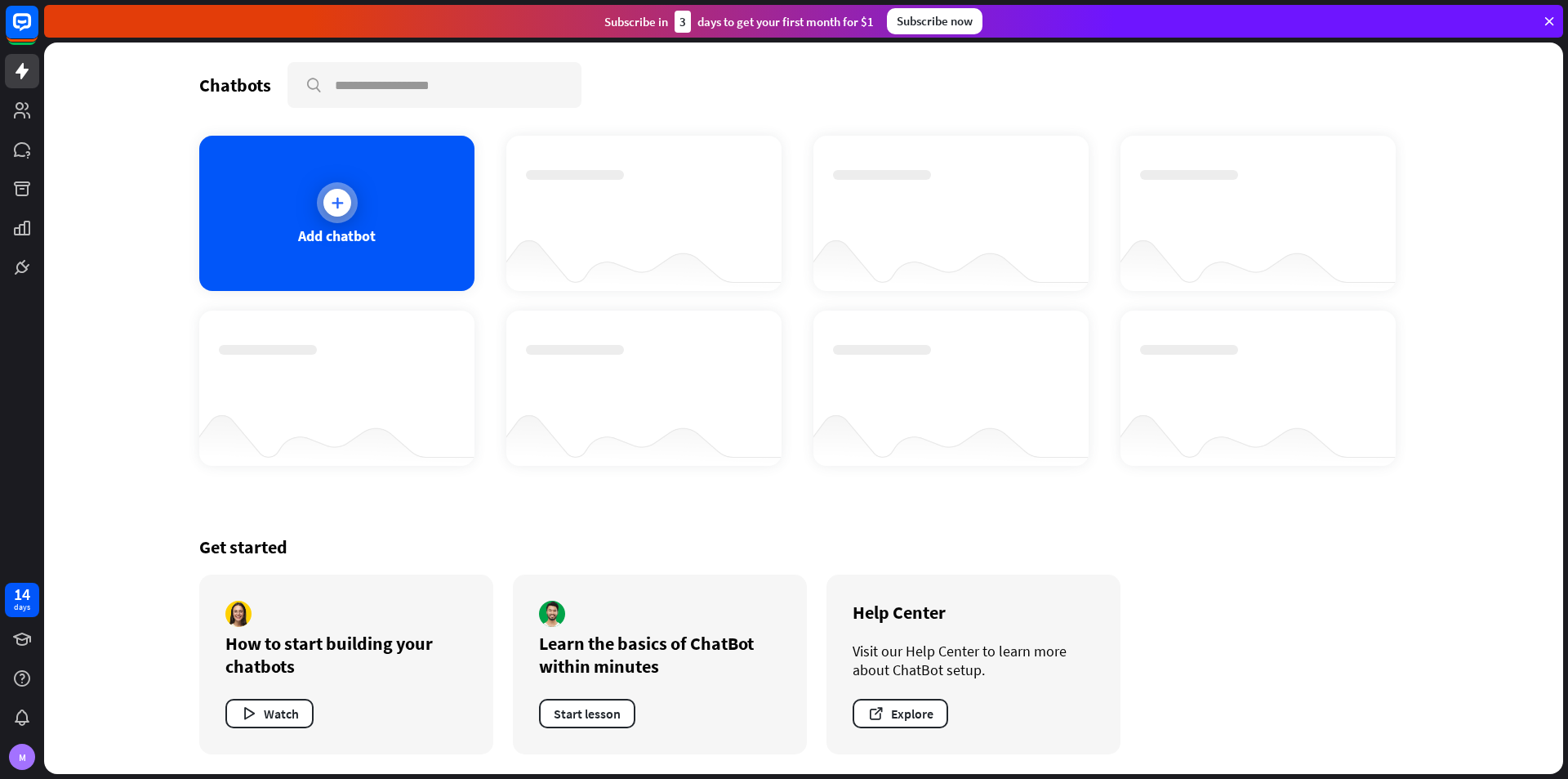
click at [341, 197] on icon at bounding box center [338, 202] width 16 height 16
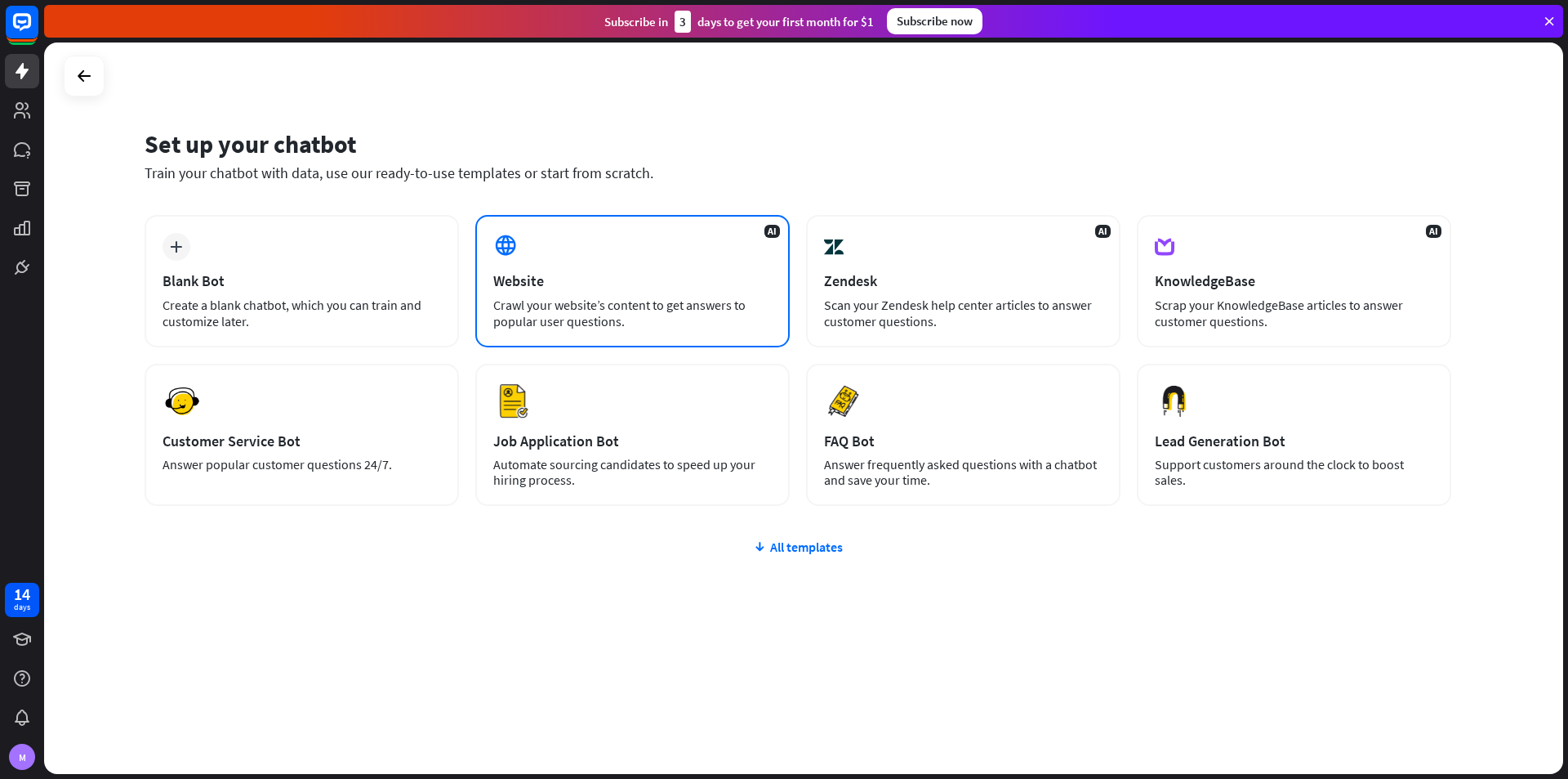
click at [605, 282] on div "Website" at bounding box center [632, 280] width 278 height 19
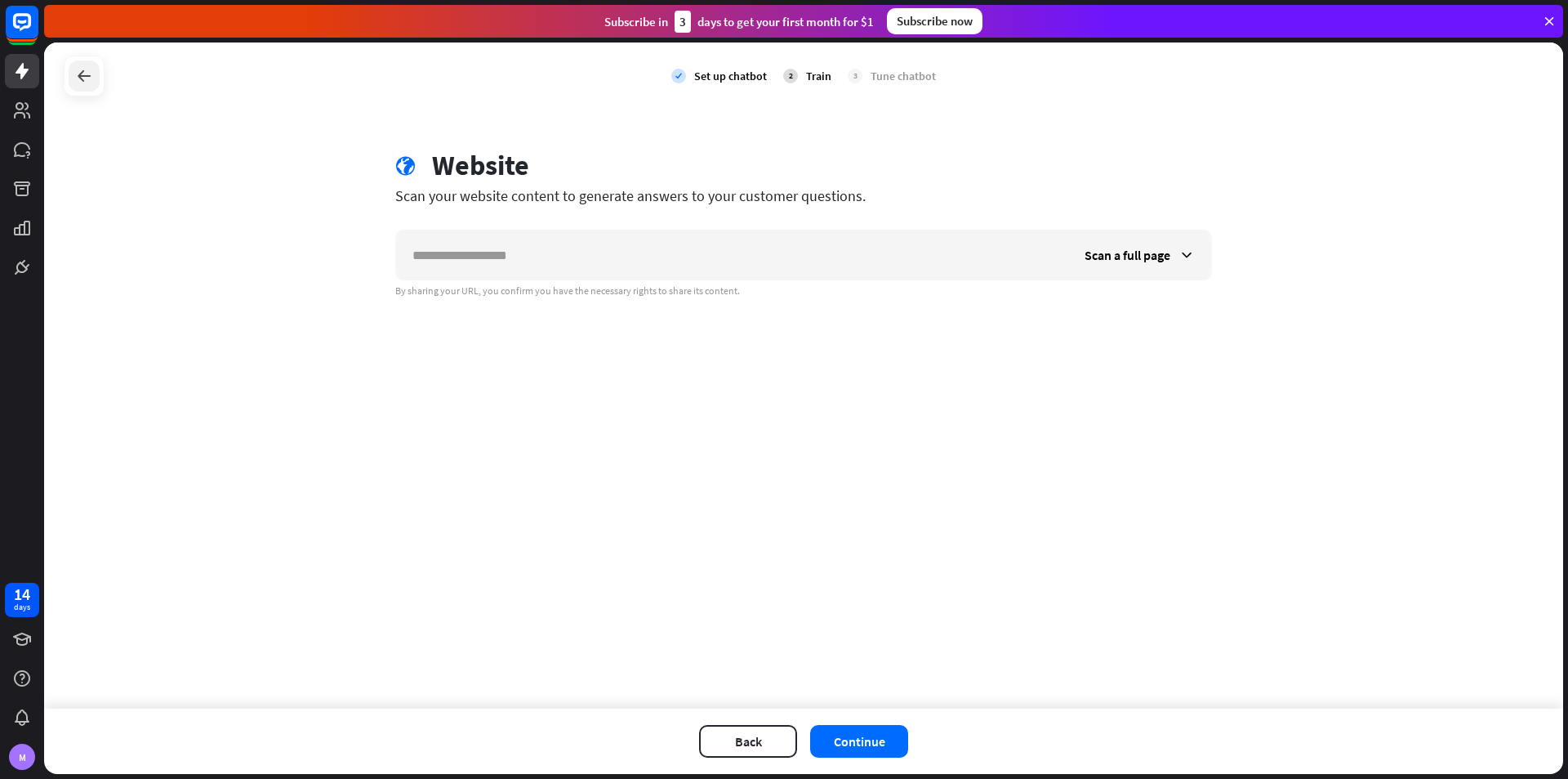
click at [78, 76] on icon at bounding box center [84, 76] width 20 height 20
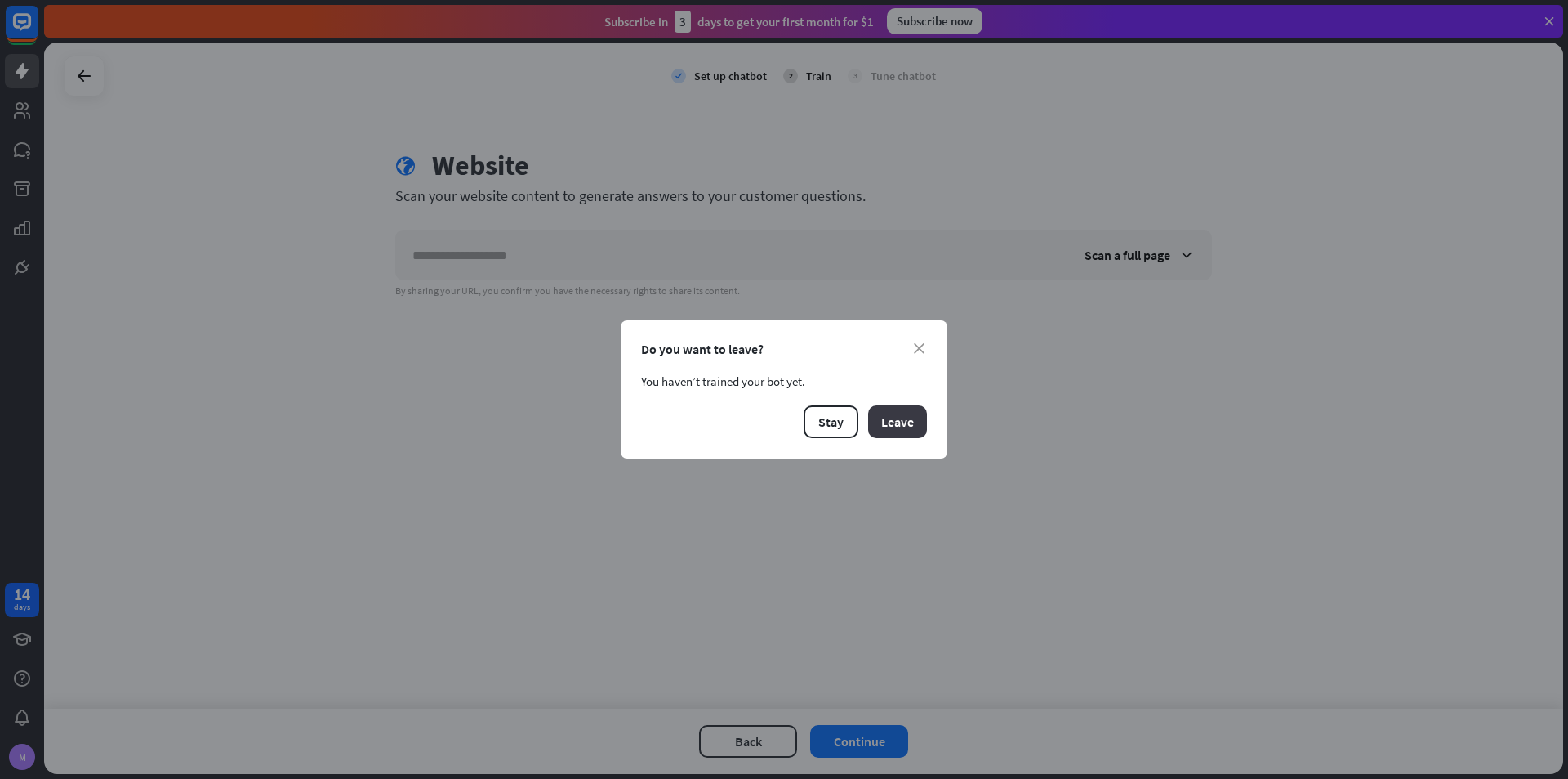
click at [889, 421] on button "Leave" at bounding box center [897, 421] width 58 height 32
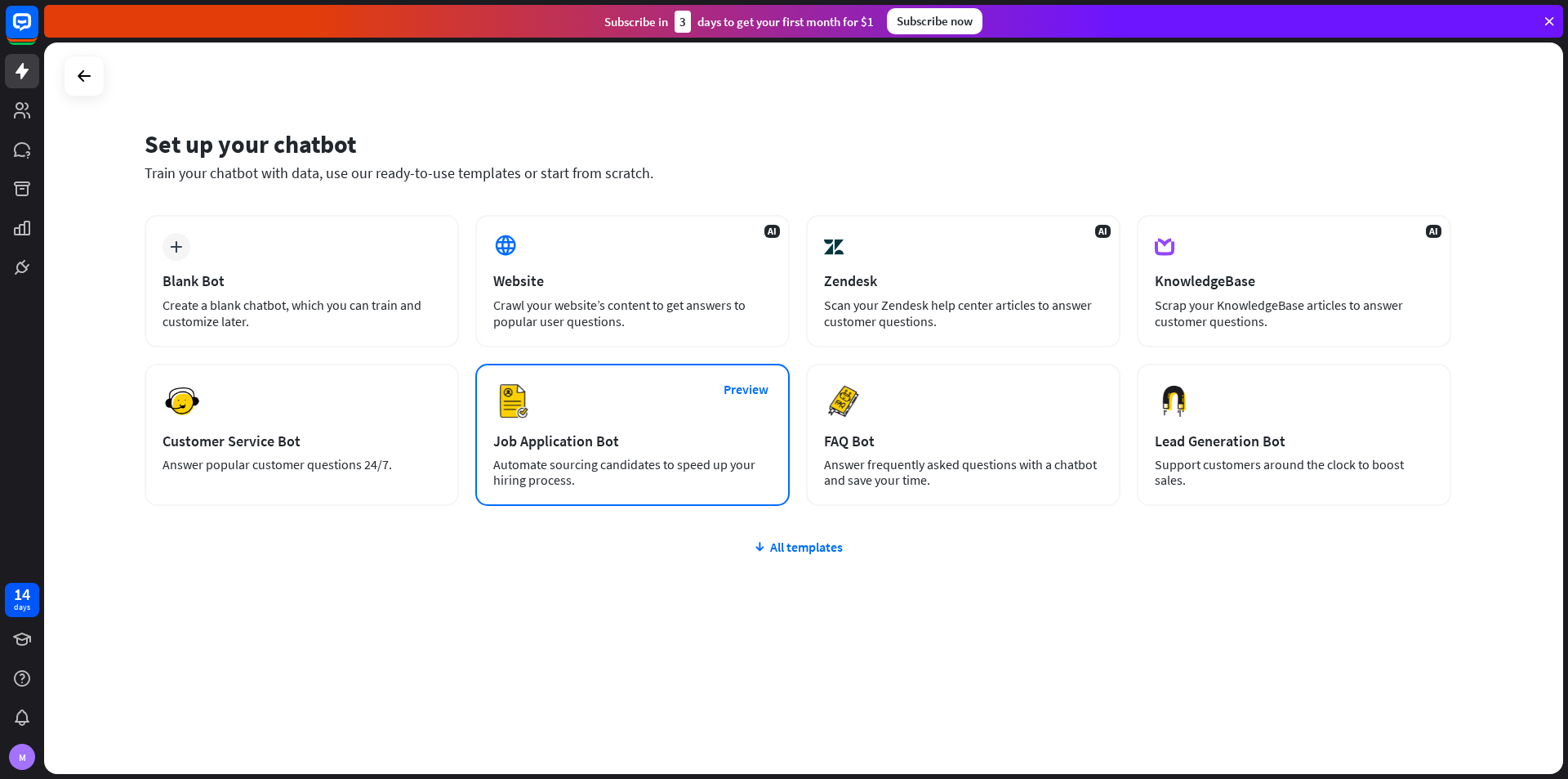
click at [612, 435] on div "Job Application Bot" at bounding box center [632, 440] width 278 height 19
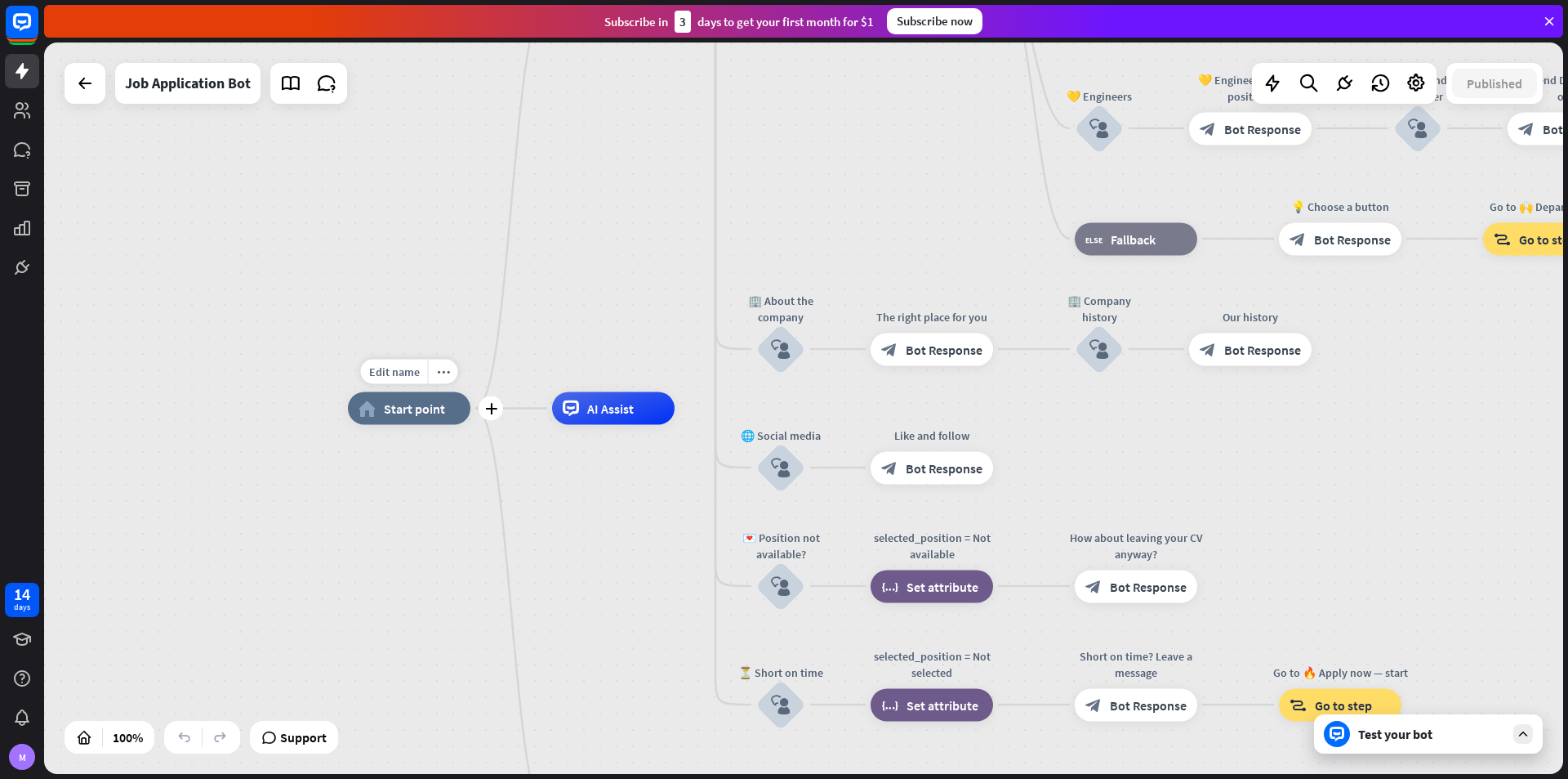
click at [422, 418] on div "home_2 Start point" at bounding box center [409, 409] width 122 height 32
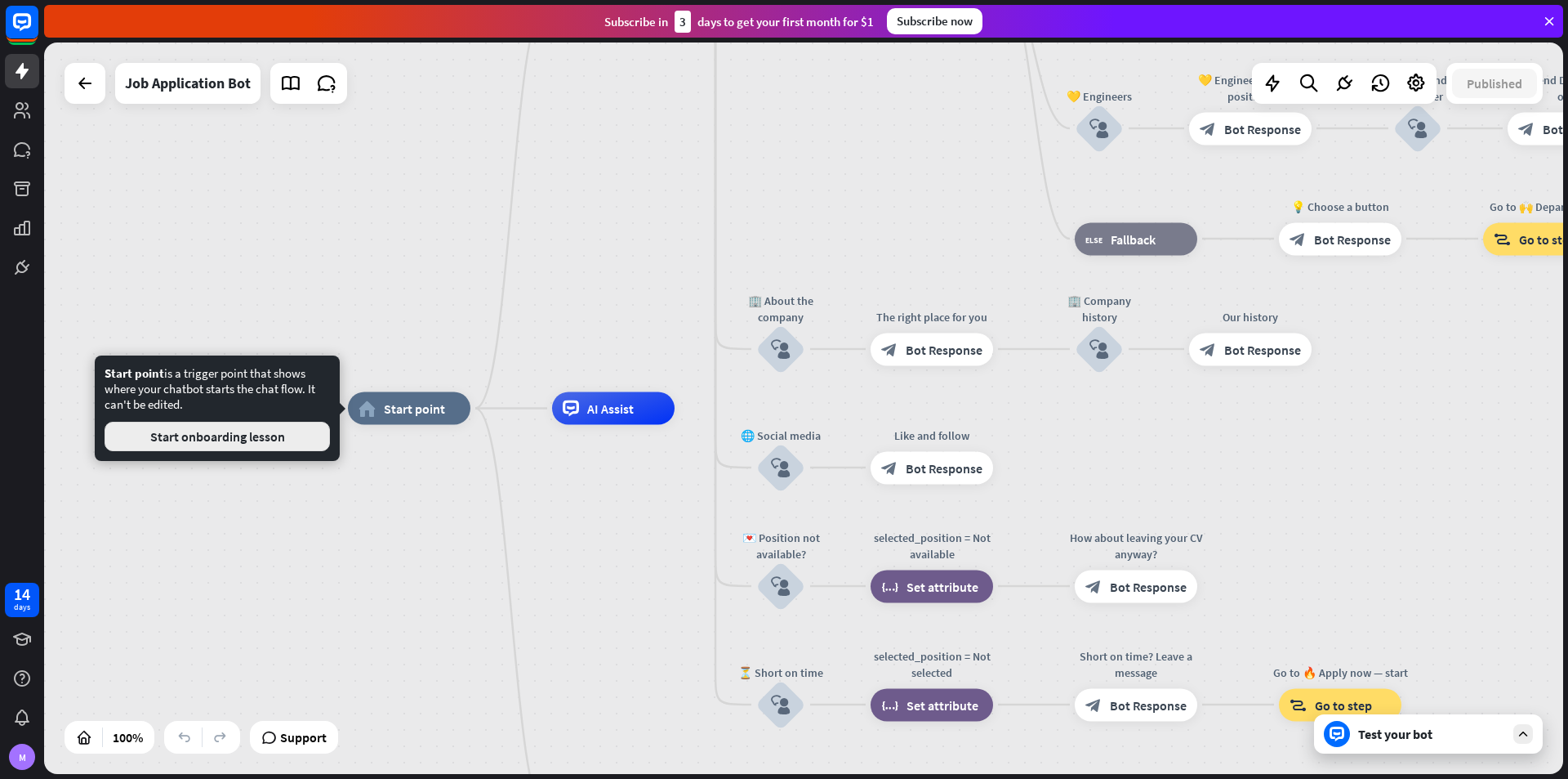
click at [221, 445] on button "Start onboarding lesson" at bounding box center [216, 436] width 225 height 30
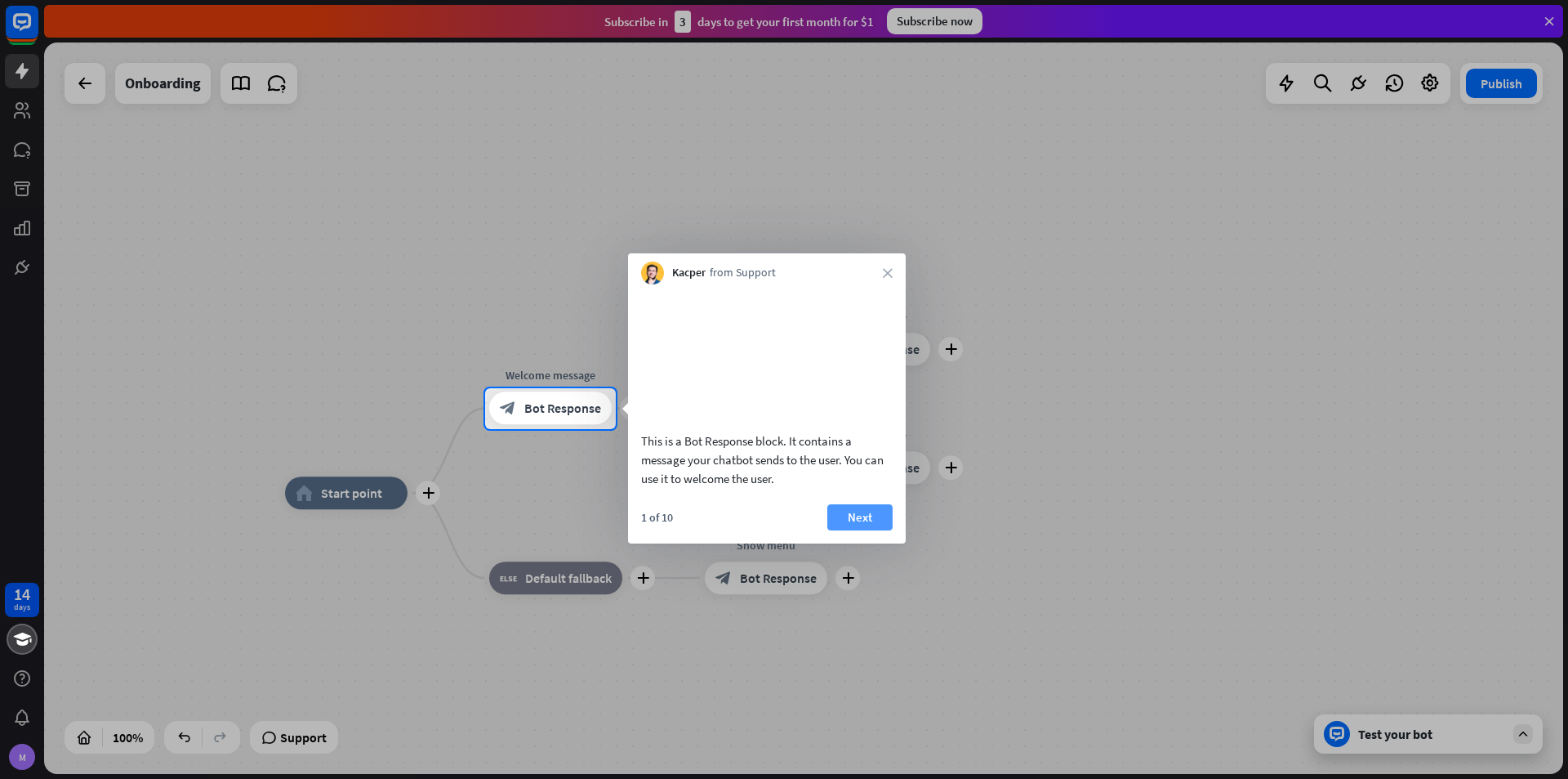
click at [853, 530] on button "Next" at bounding box center [859, 517] width 66 height 26
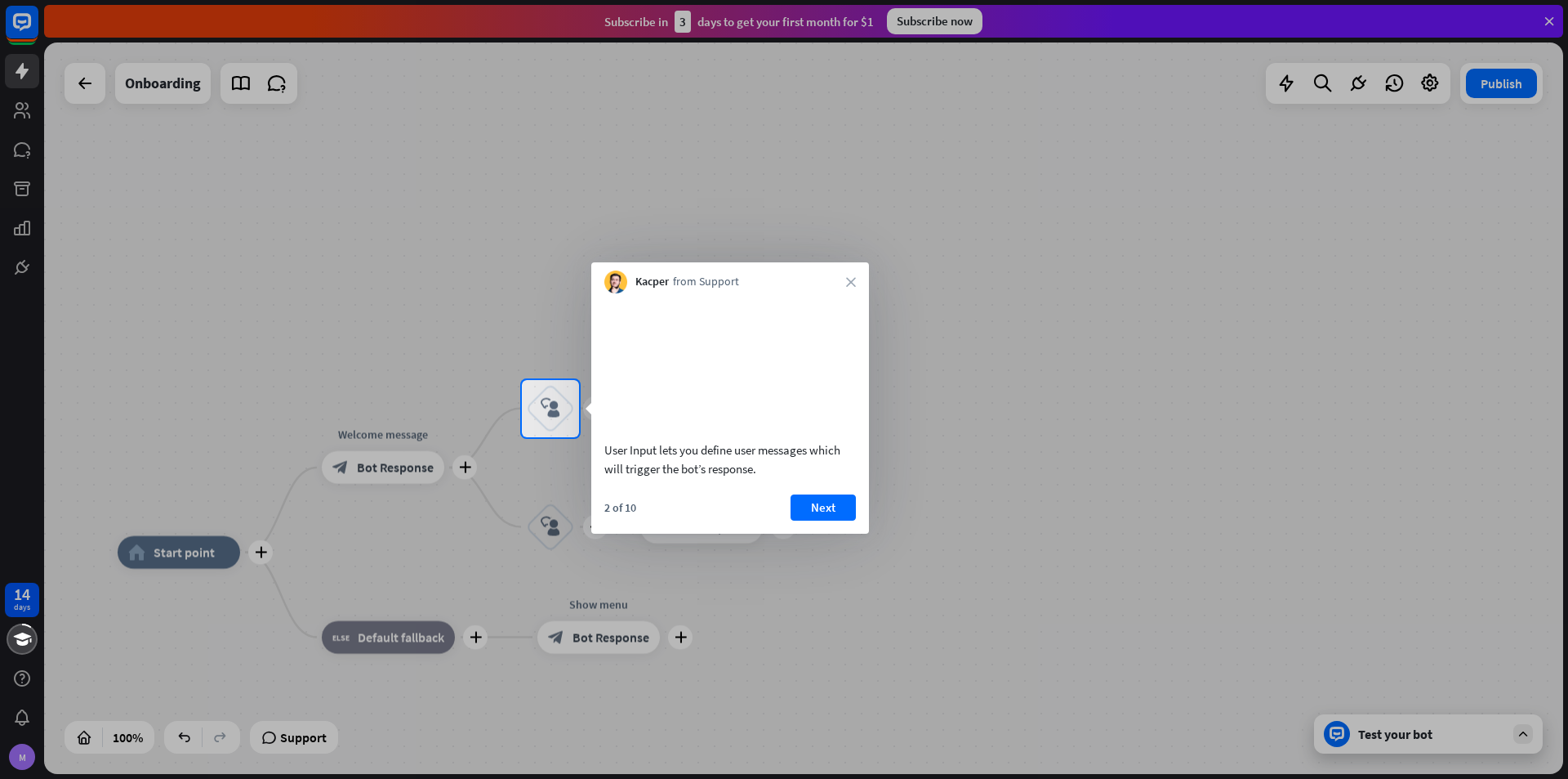
click at [859, 279] on div "Kacper from Support close" at bounding box center [730, 278] width 277 height 31
